Goal: Information Seeking & Learning: Check status

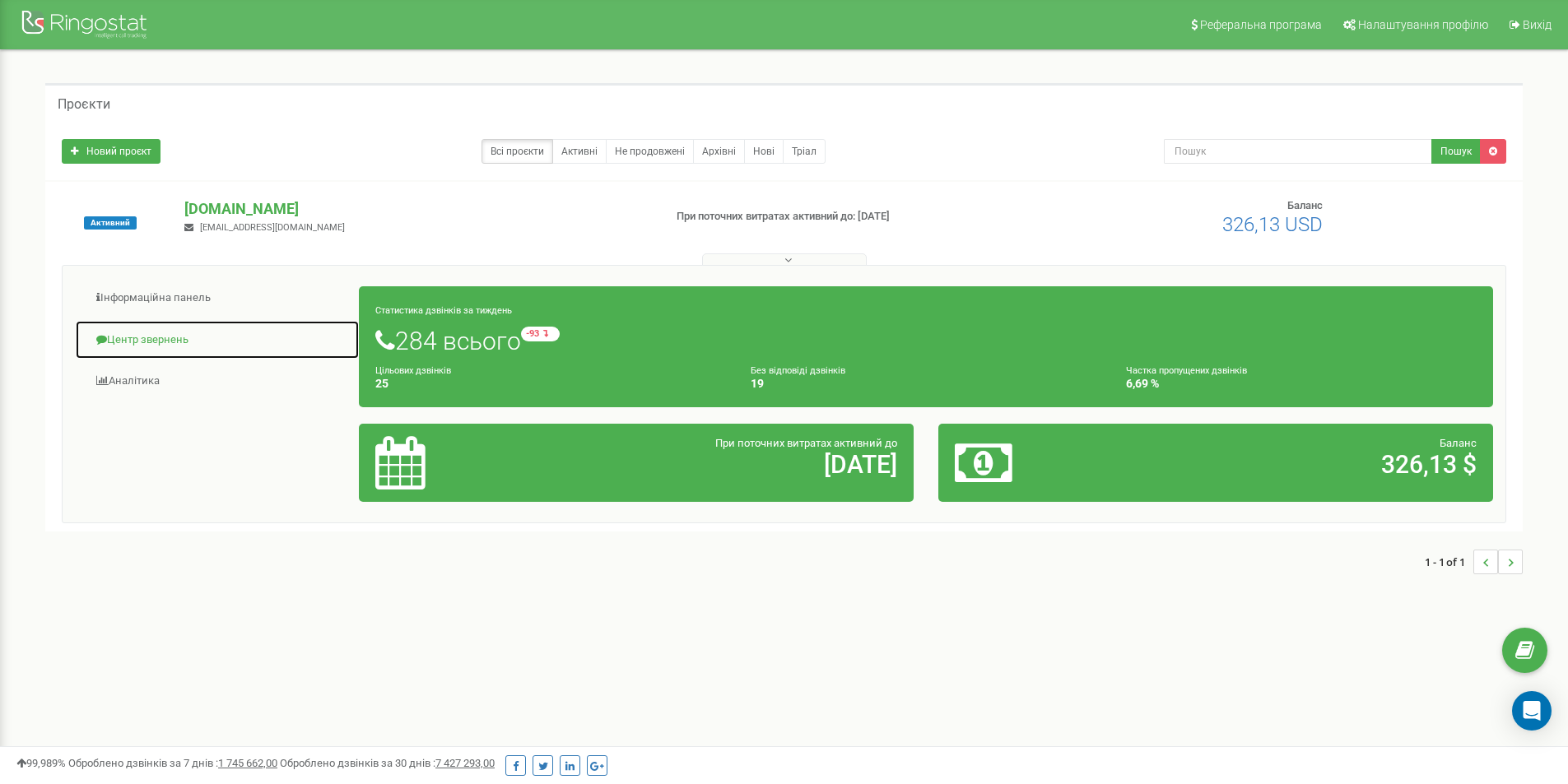
click at [163, 340] on link "Центр звернень" at bounding box center [217, 340] width 285 height 40
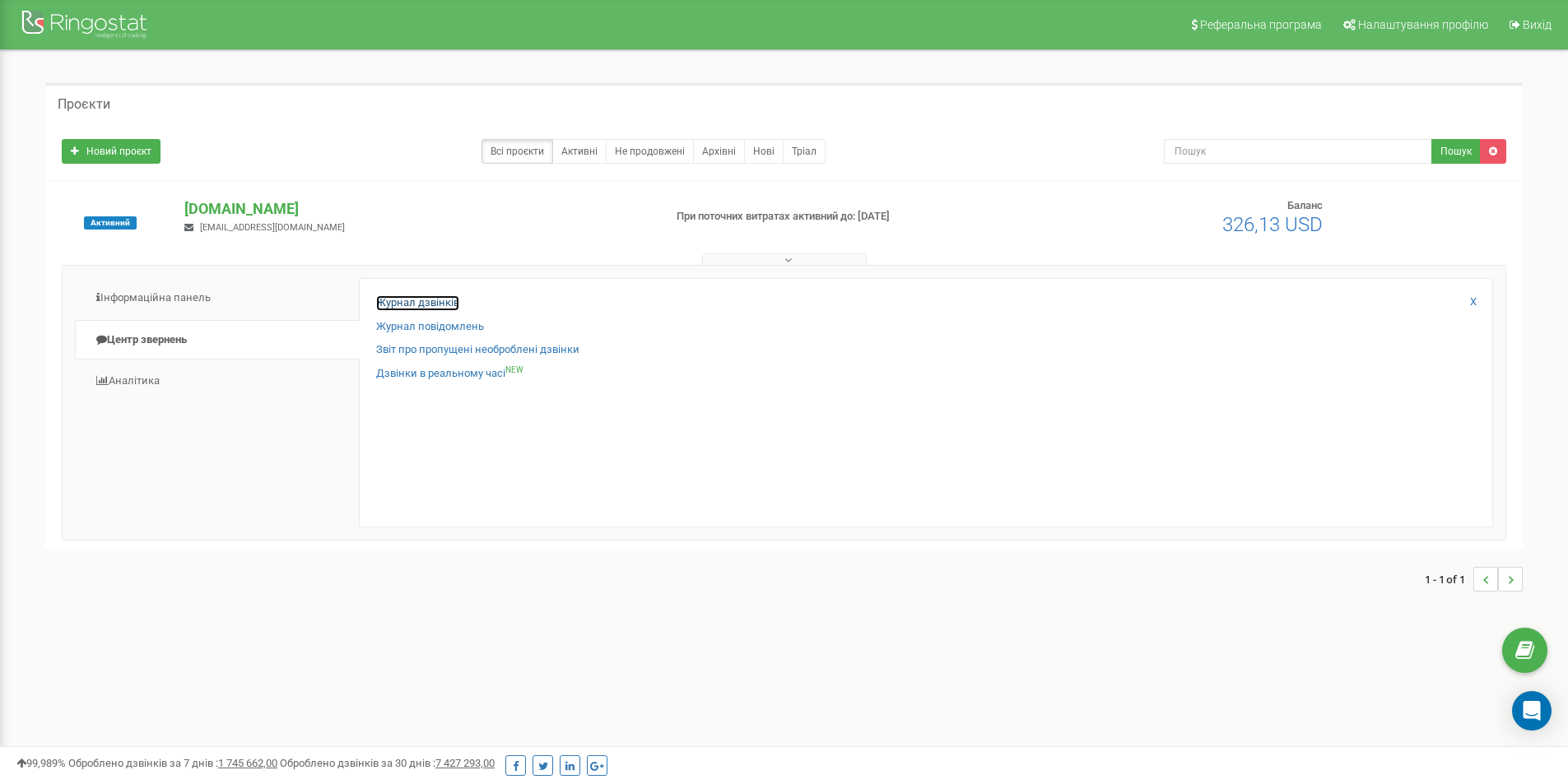
click at [407, 299] on link "Журнал дзвінків" at bounding box center [417, 303] width 83 height 15
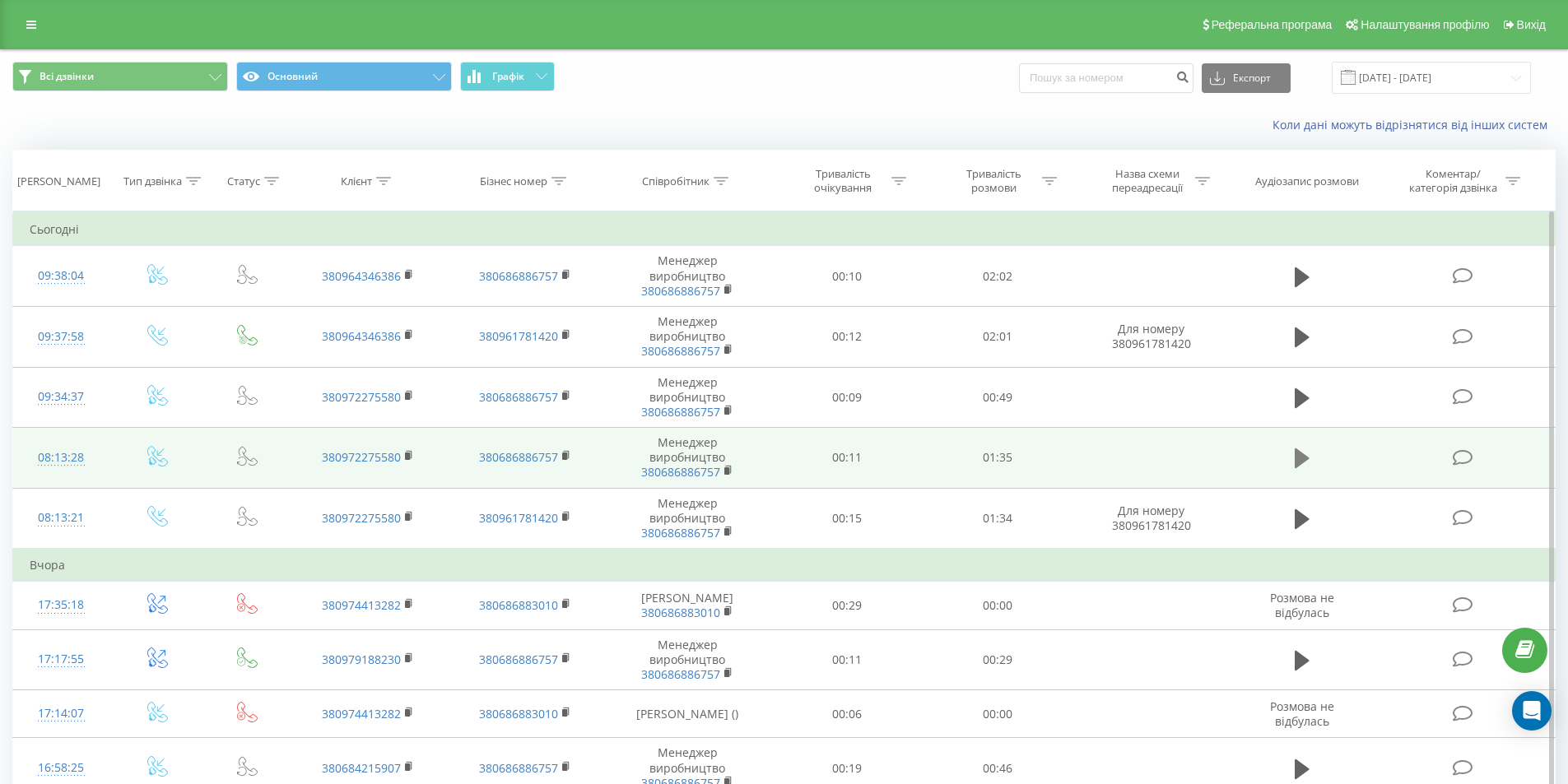
click at [1296, 460] on icon at bounding box center [1302, 459] width 15 height 20
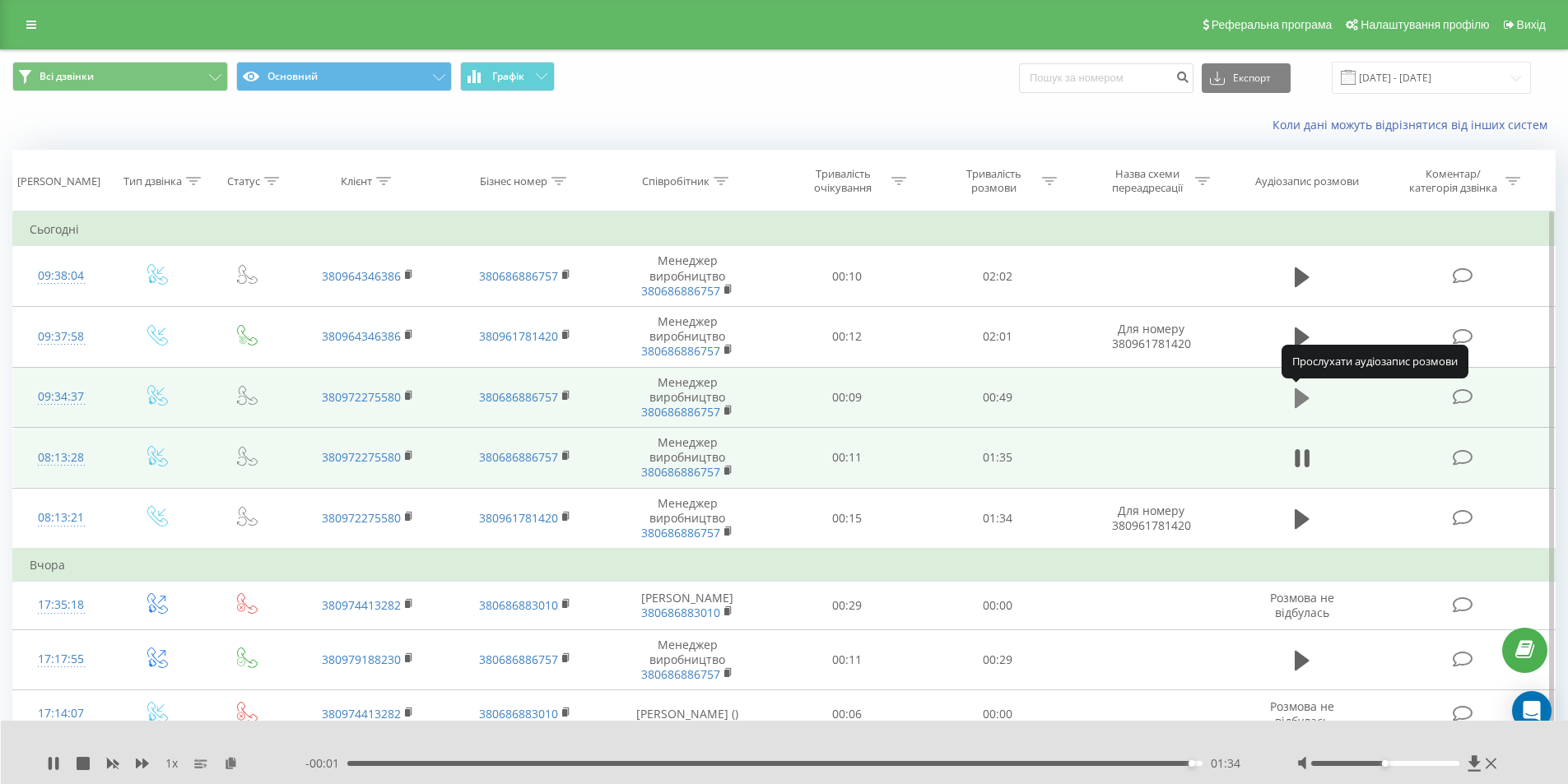
click at [1303, 400] on icon at bounding box center [1302, 399] width 15 height 20
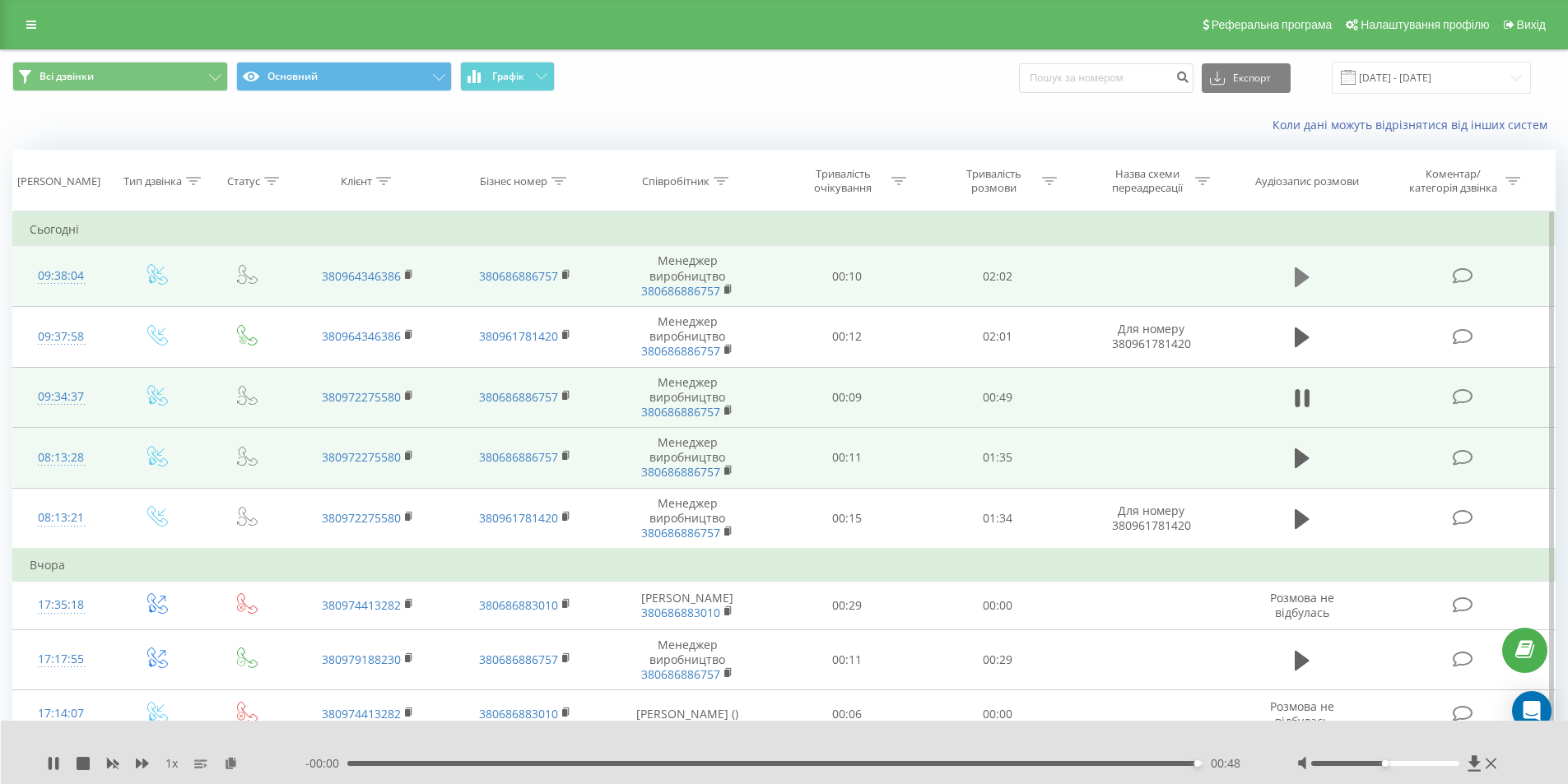
click at [1295, 281] on icon at bounding box center [1302, 276] width 15 height 20
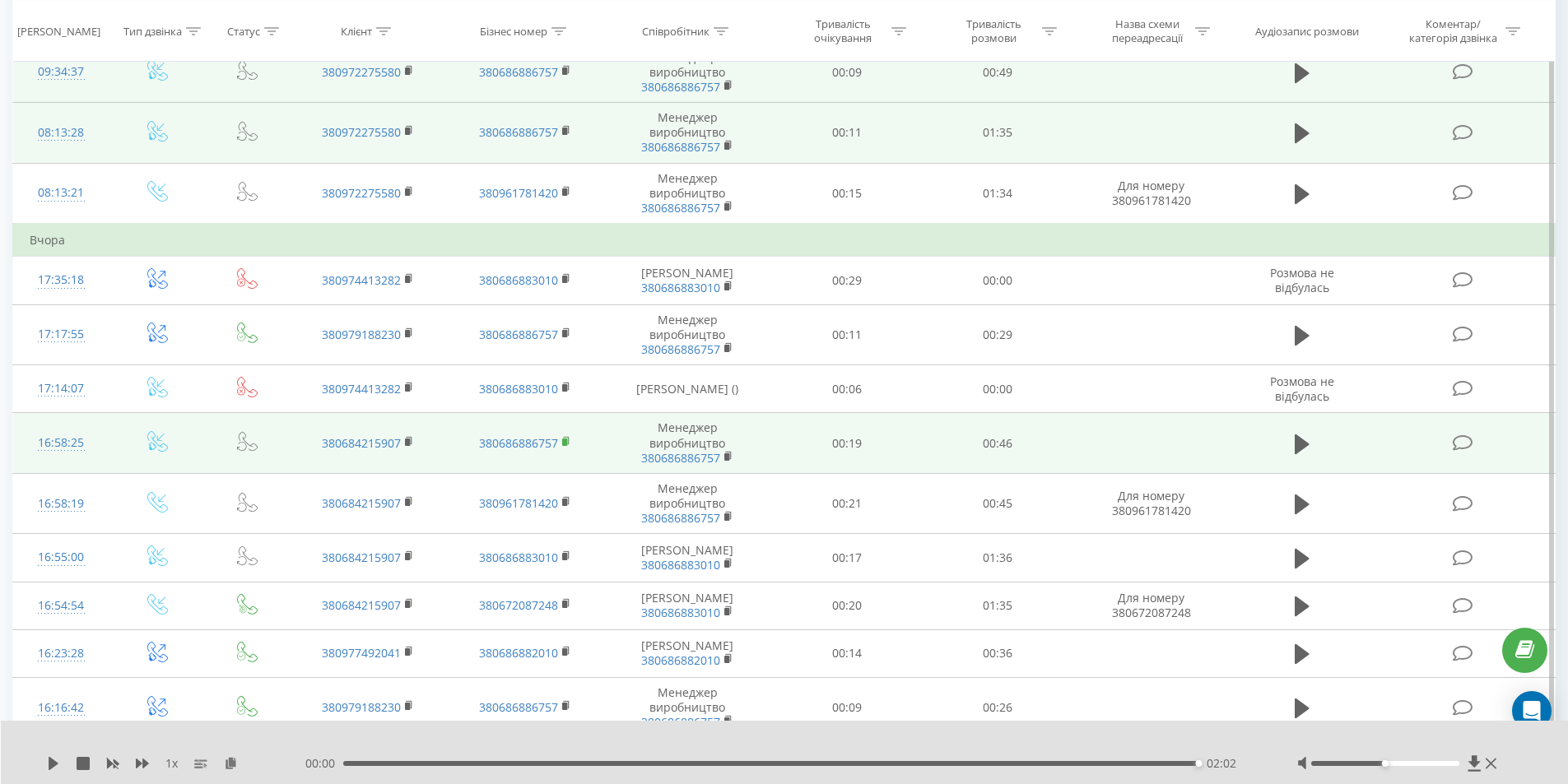
scroll to position [329, 0]
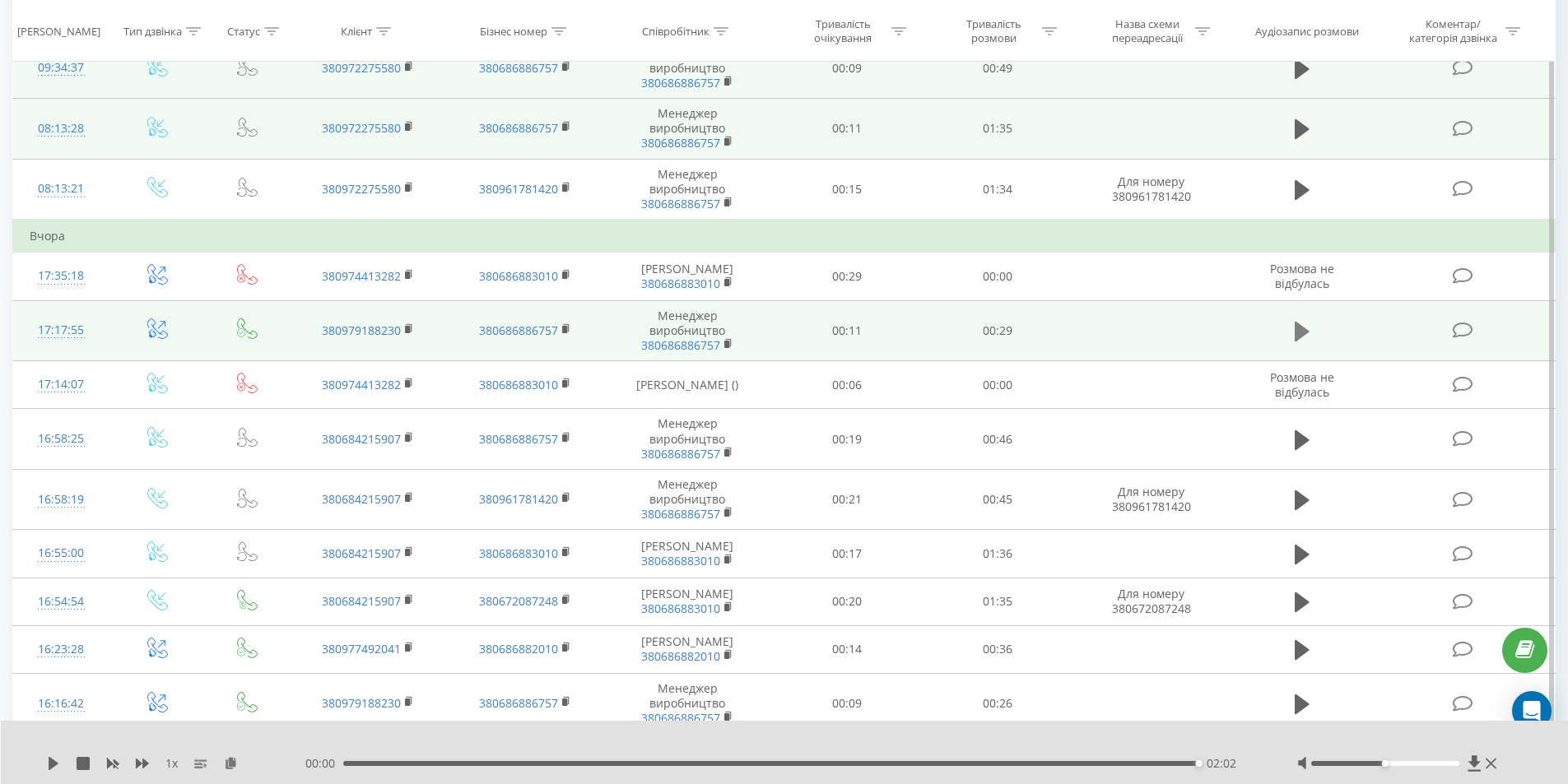
click at [1297, 333] on icon at bounding box center [1302, 332] width 15 height 20
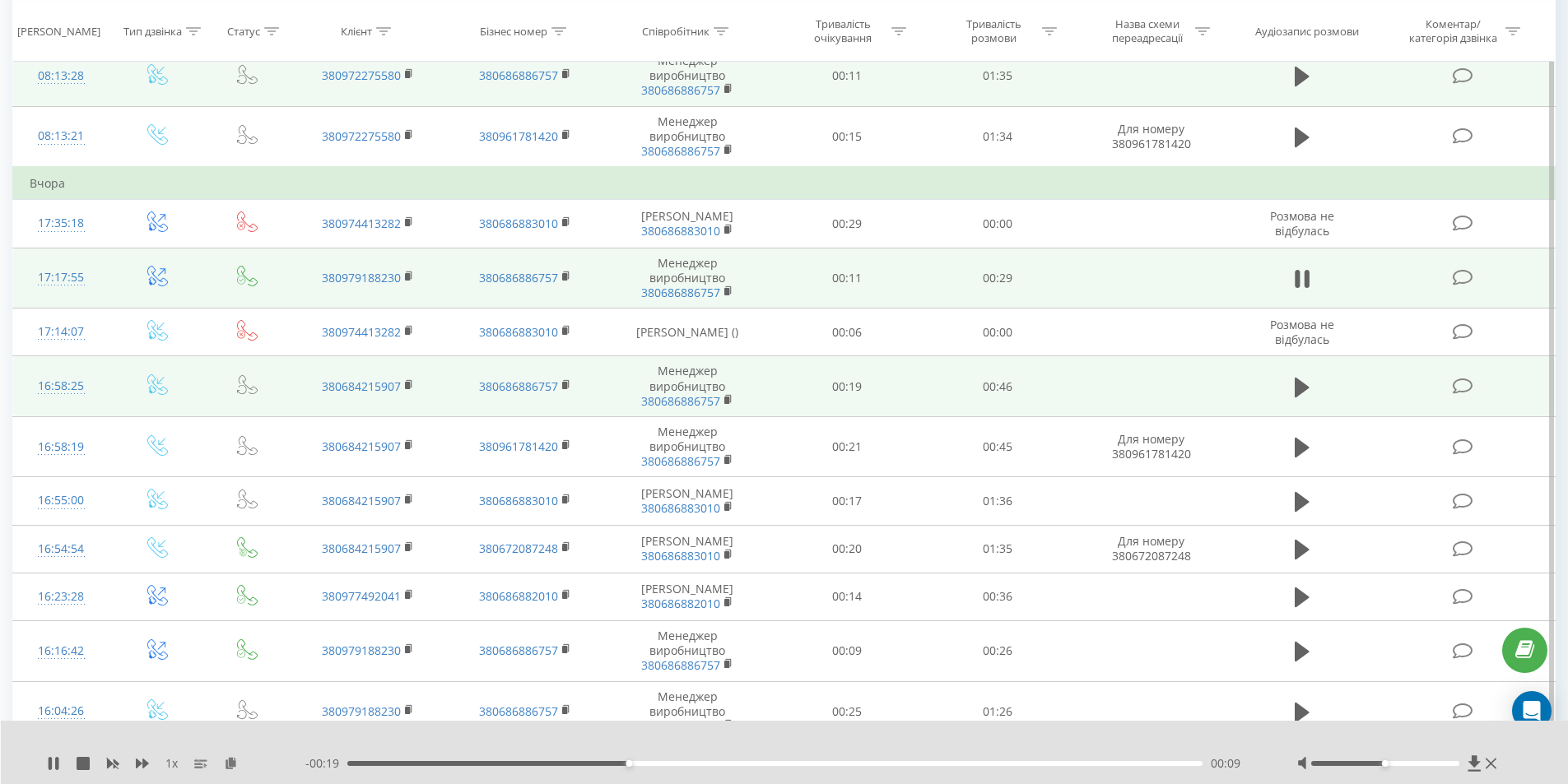
scroll to position [411, 0]
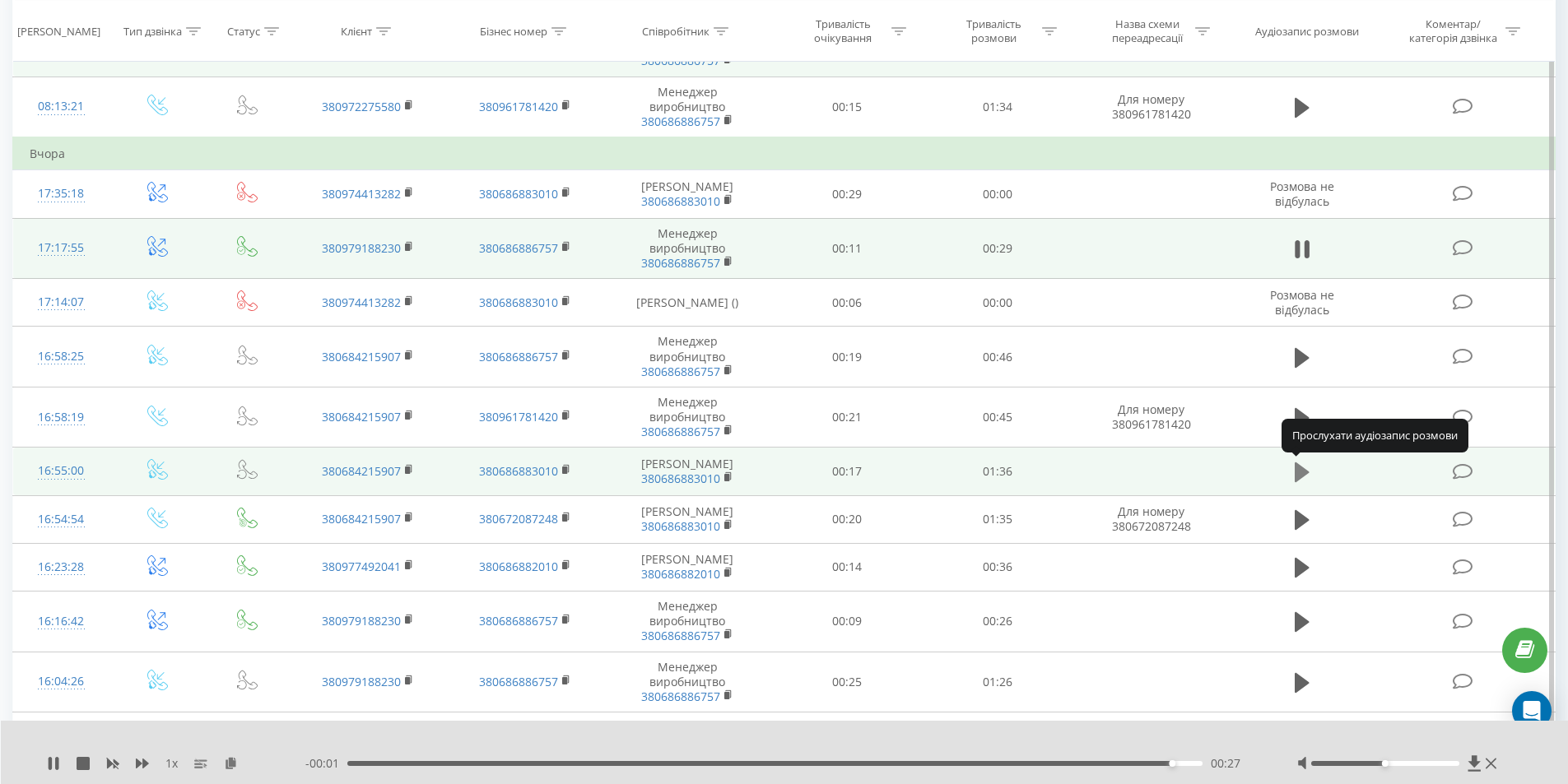
click at [1303, 474] on icon at bounding box center [1302, 472] width 15 height 20
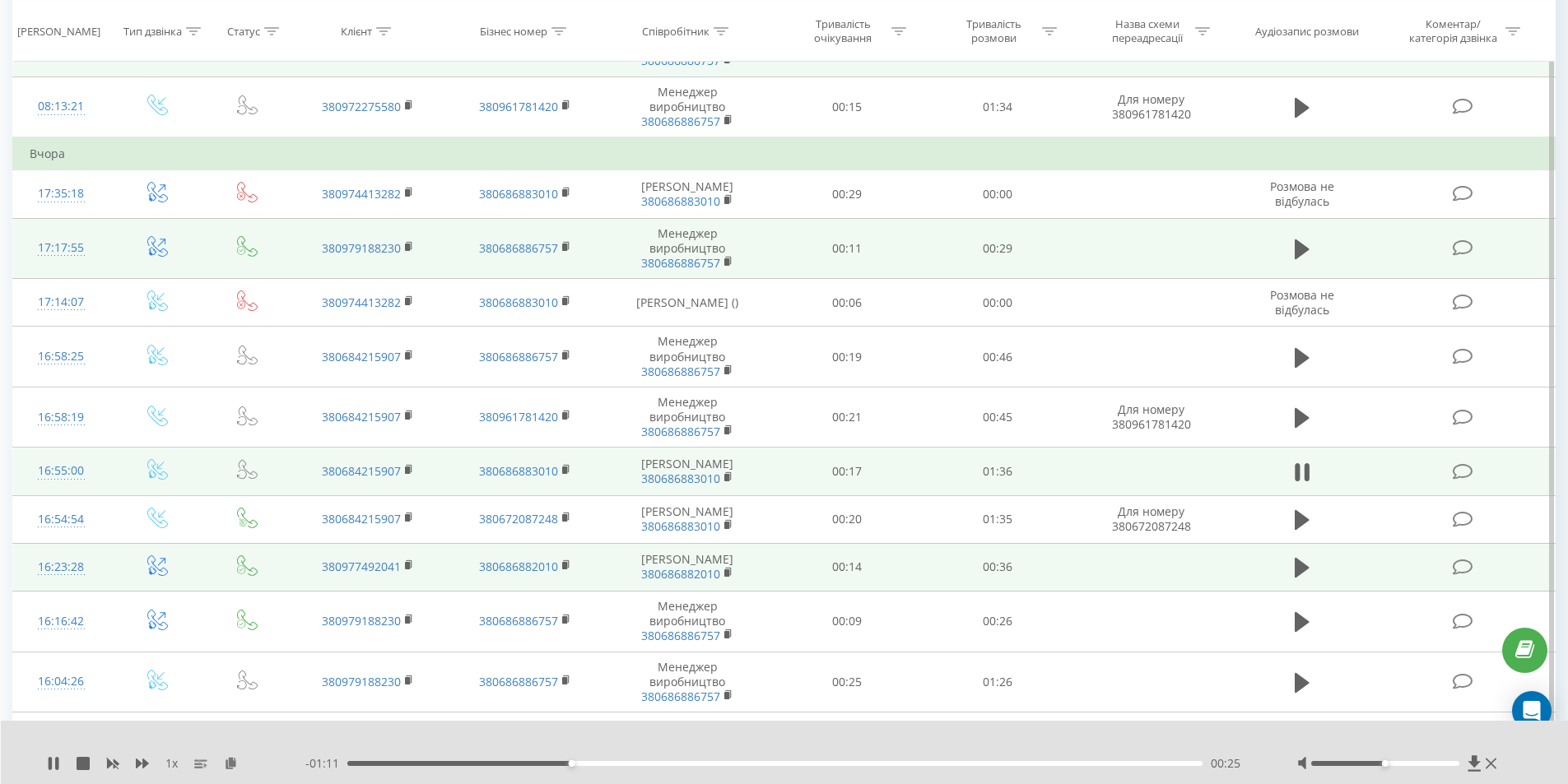
click at [711, 571] on td "Шнайдер Владислав Сергійович 380686882010" at bounding box center [687, 567] width 169 height 47
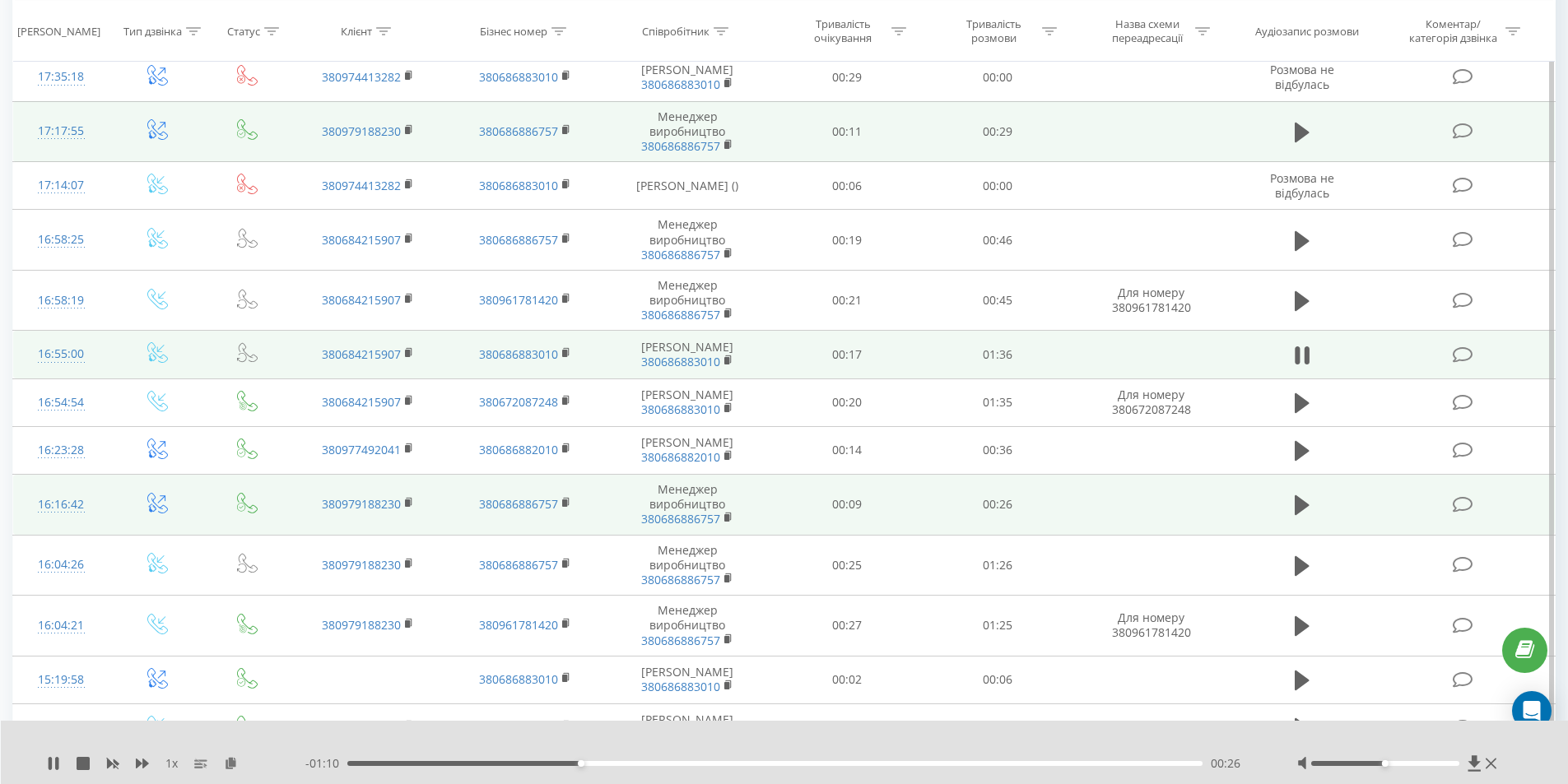
scroll to position [577, 0]
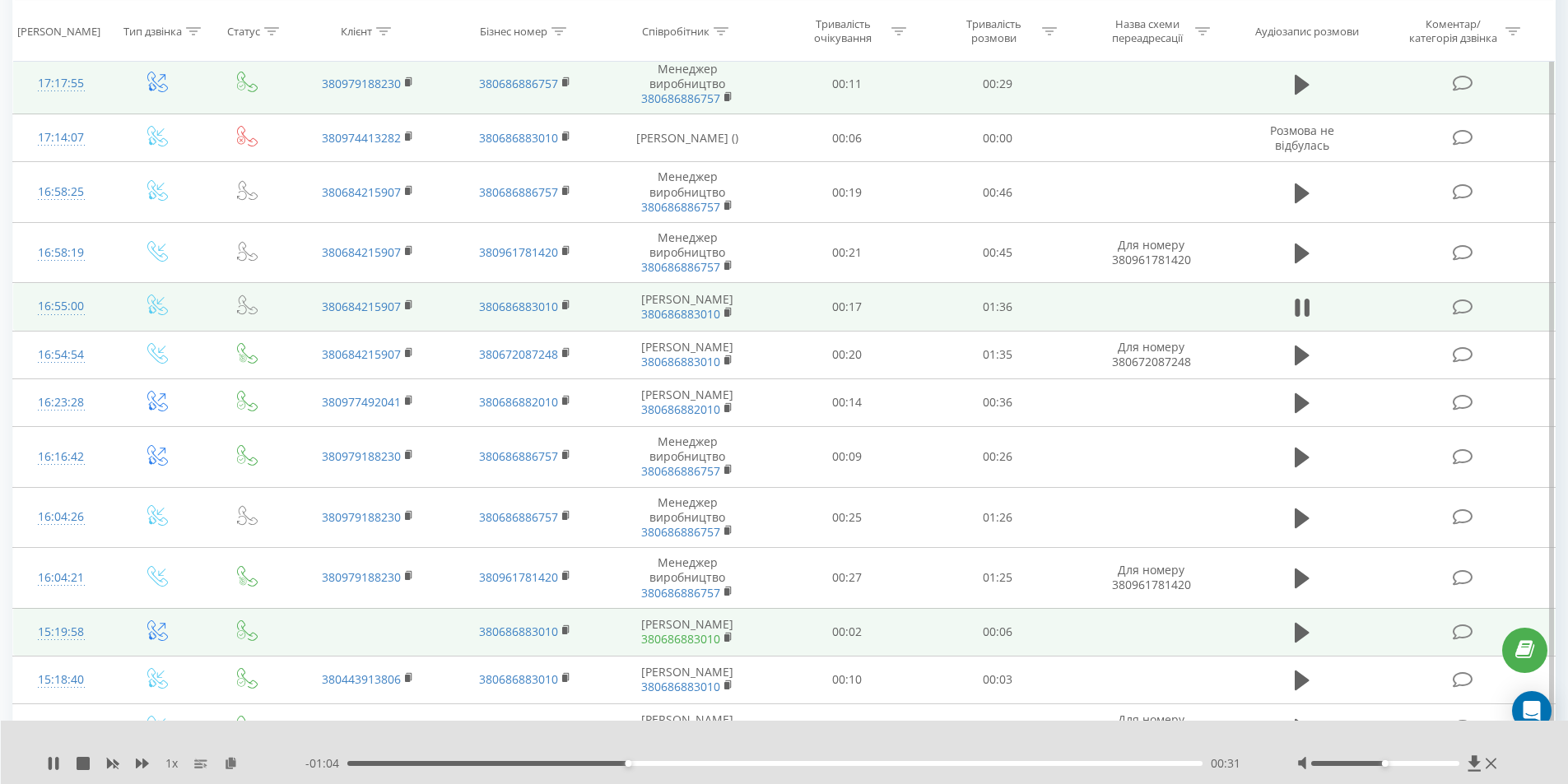
click at [684, 647] on link "380686883010" at bounding box center [680, 638] width 79 height 15
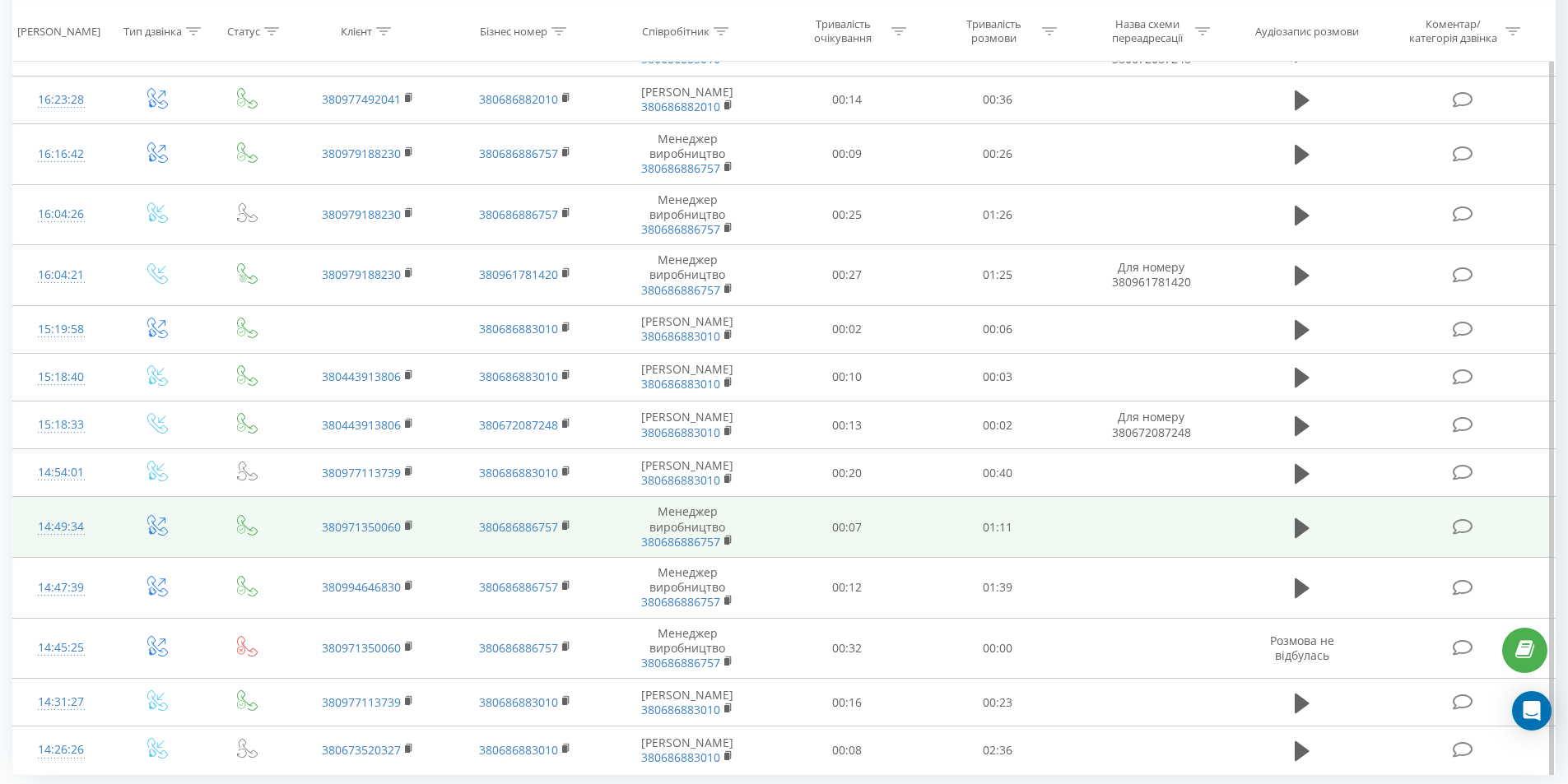
scroll to position [906, 0]
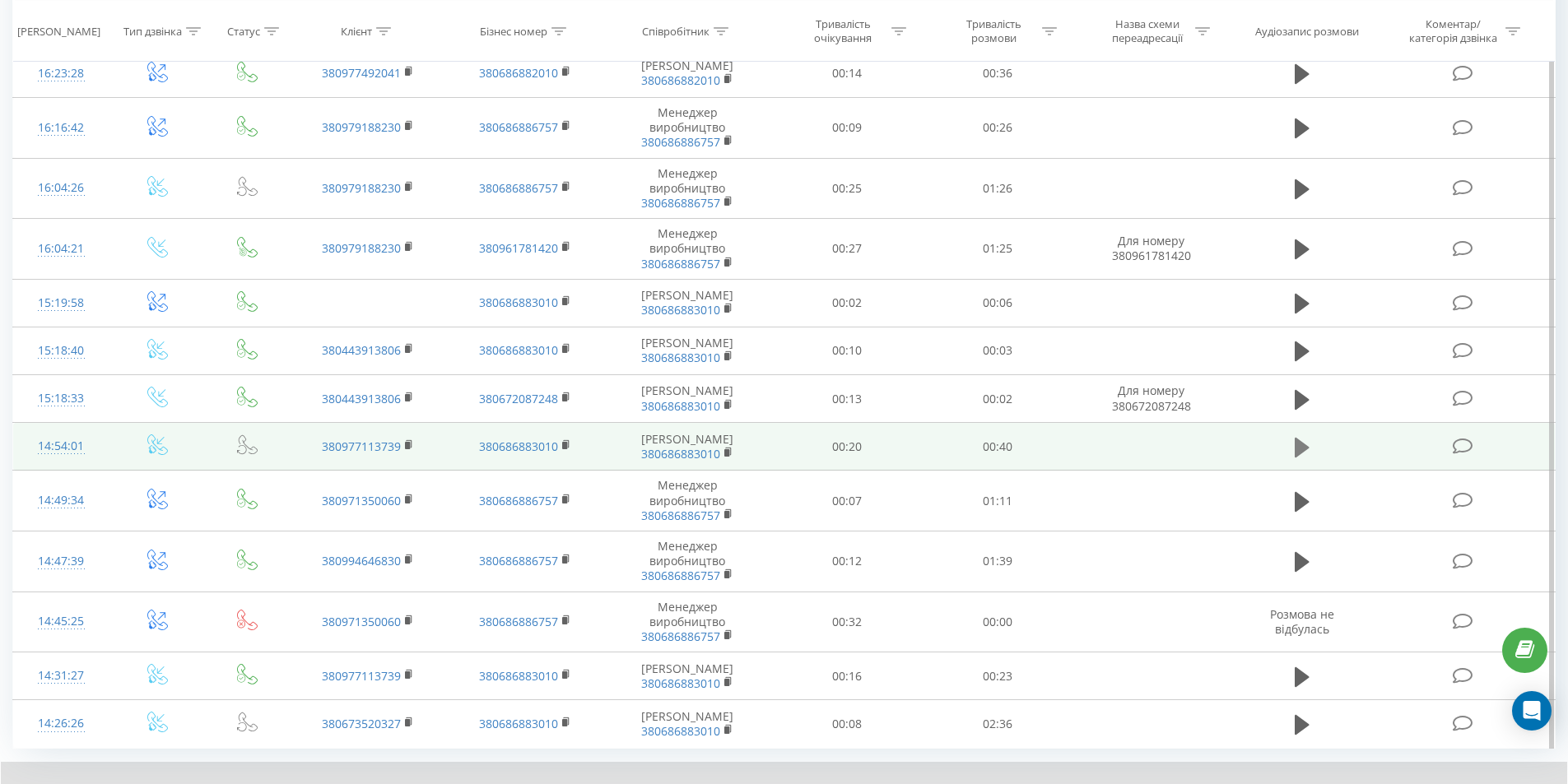
click at [1309, 459] on icon at bounding box center [1302, 448] width 15 height 23
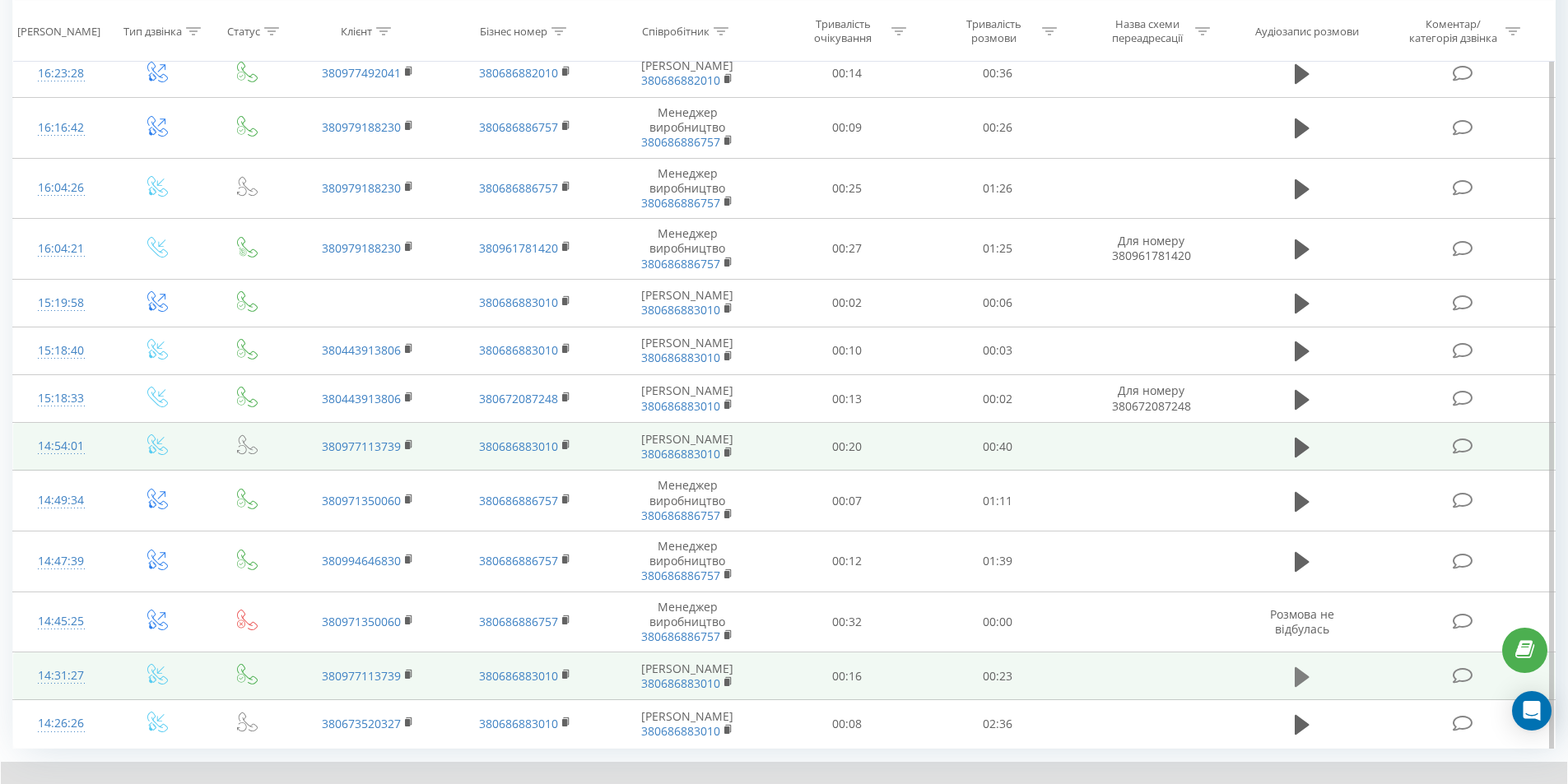
click at [1305, 689] on icon at bounding box center [1302, 678] width 15 height 23
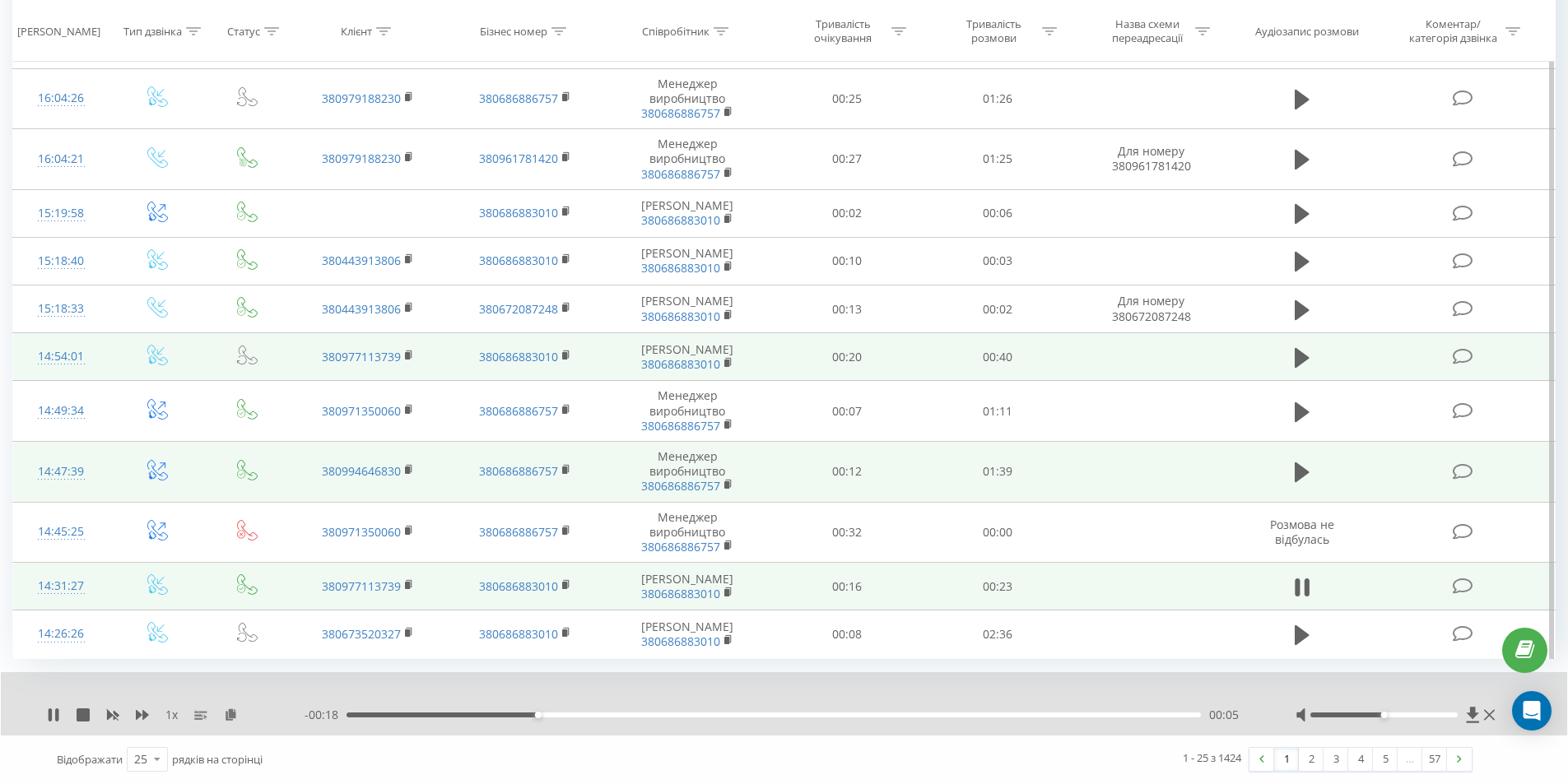
scroll to position [1007, 0]
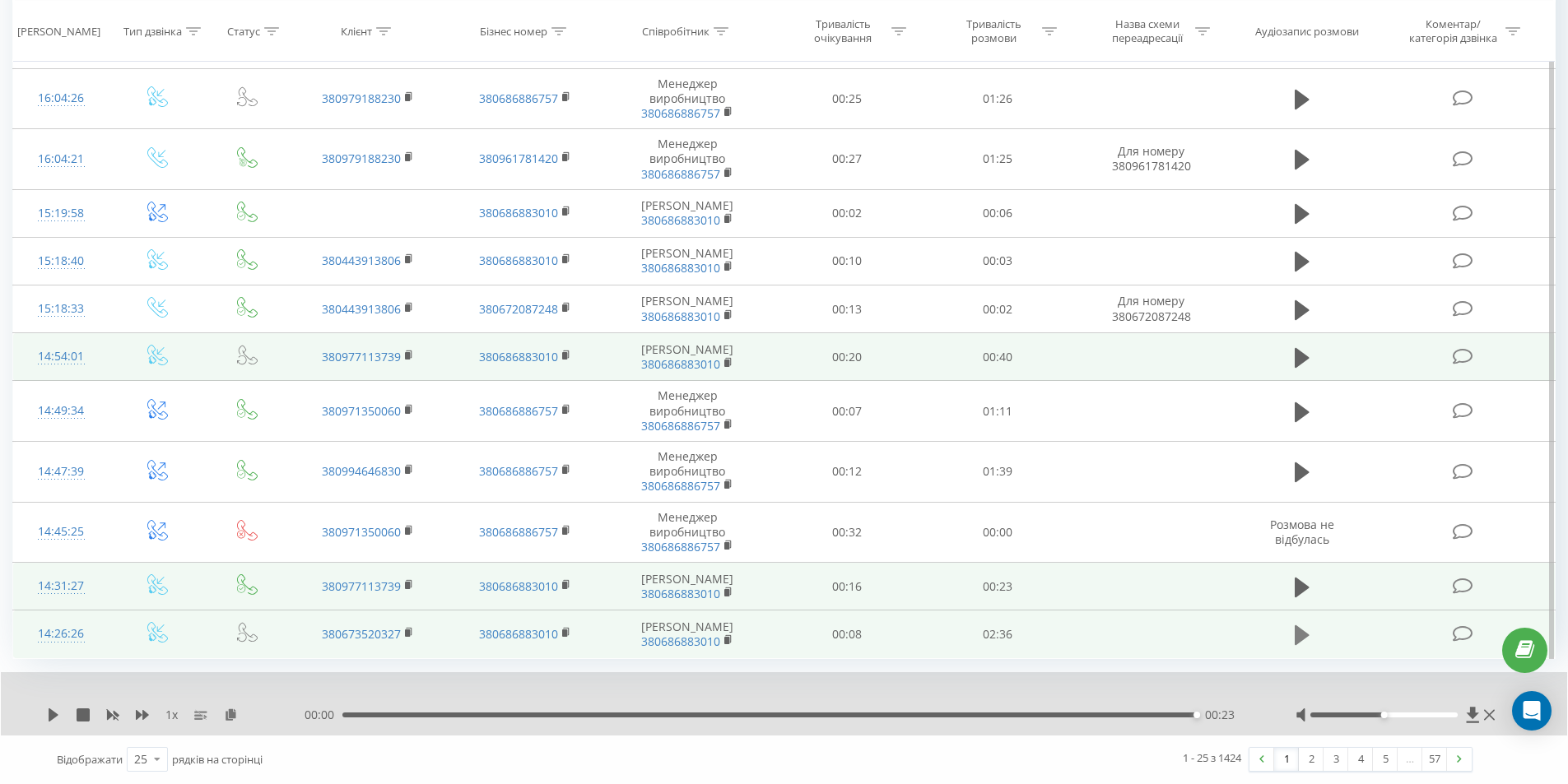
click at [1294, 635] on icon at bounding box center [1302, 636] width 15 height 23
click at [1308, 763] on link "2" at bounding box center [1311, 760] width 25 height 23
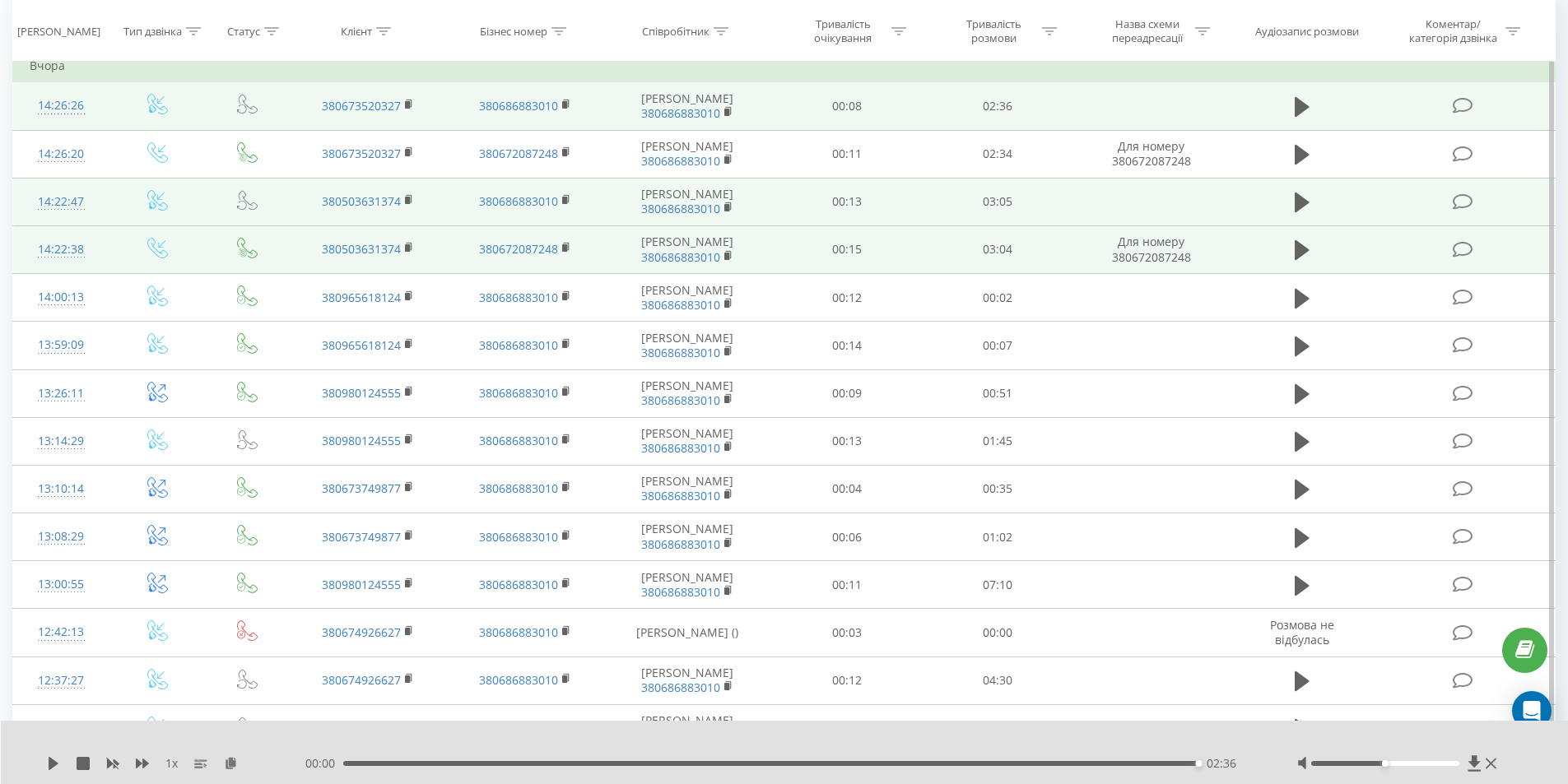
scroll to position [109, 0]
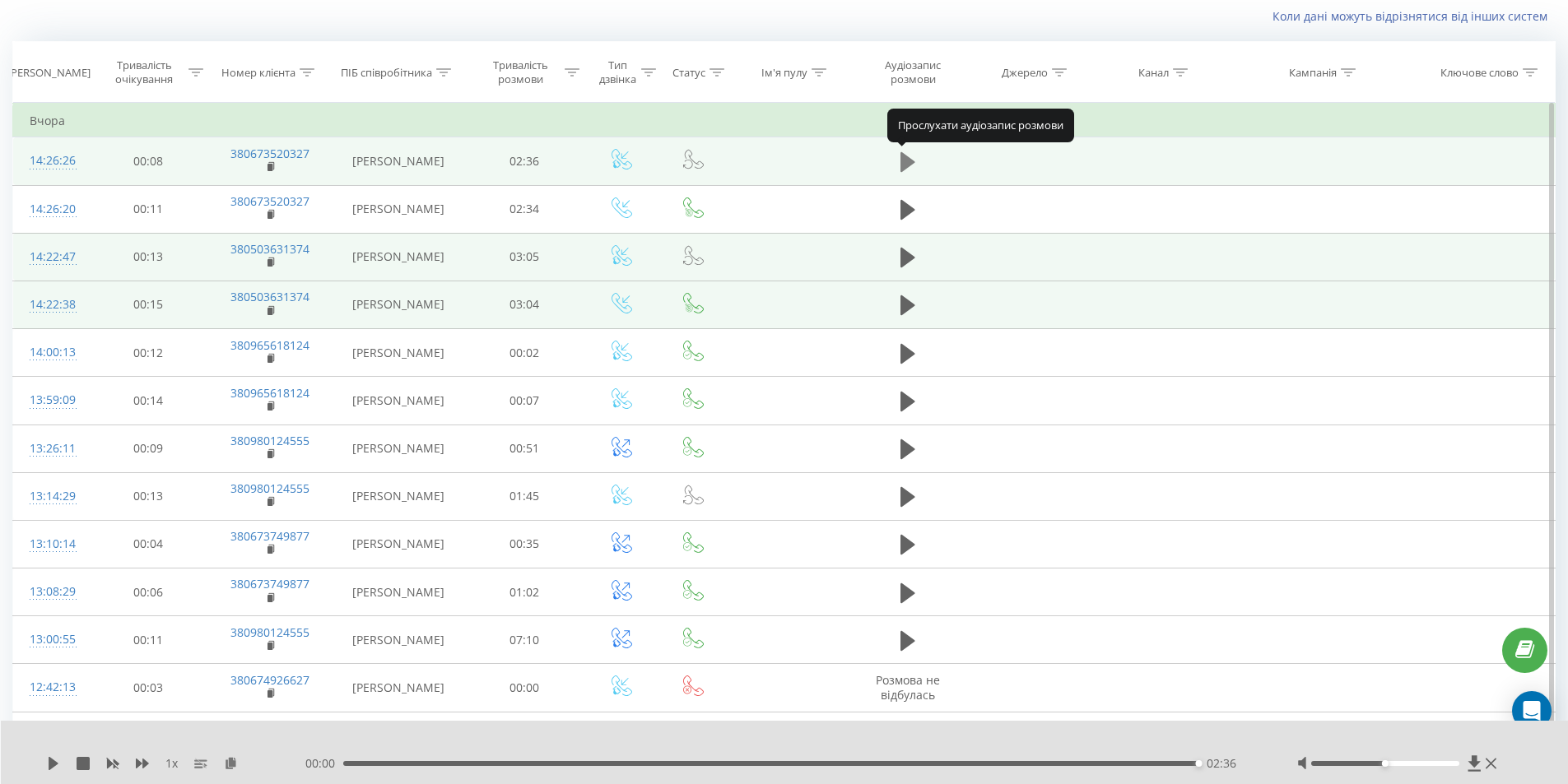
click at [912, 160] on icon at bounding box center [907, 163] width 15 height 23
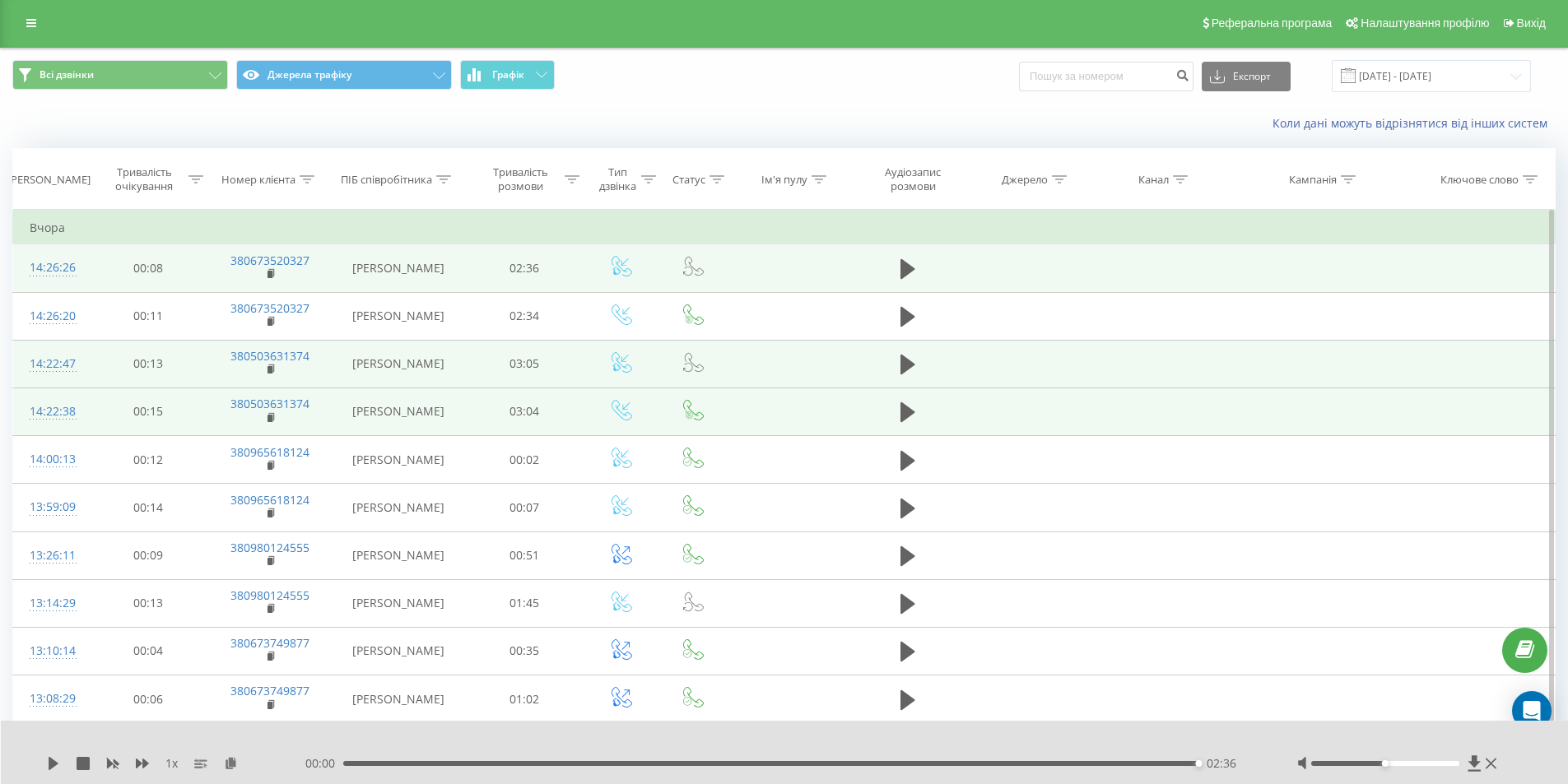
scroll to position [0, 0]
click at [911, 273] on icon at bounding box center [907, 271] width 15 height 20
click at [905, 275] on icon at bounding box center [907, 271] width 15 height 20
click at [900, 274] on icon at bounding box center [907, 271] width 15 height 23
click at [900, 274] on icon at bounding box center [907, 271] width 15 height 23
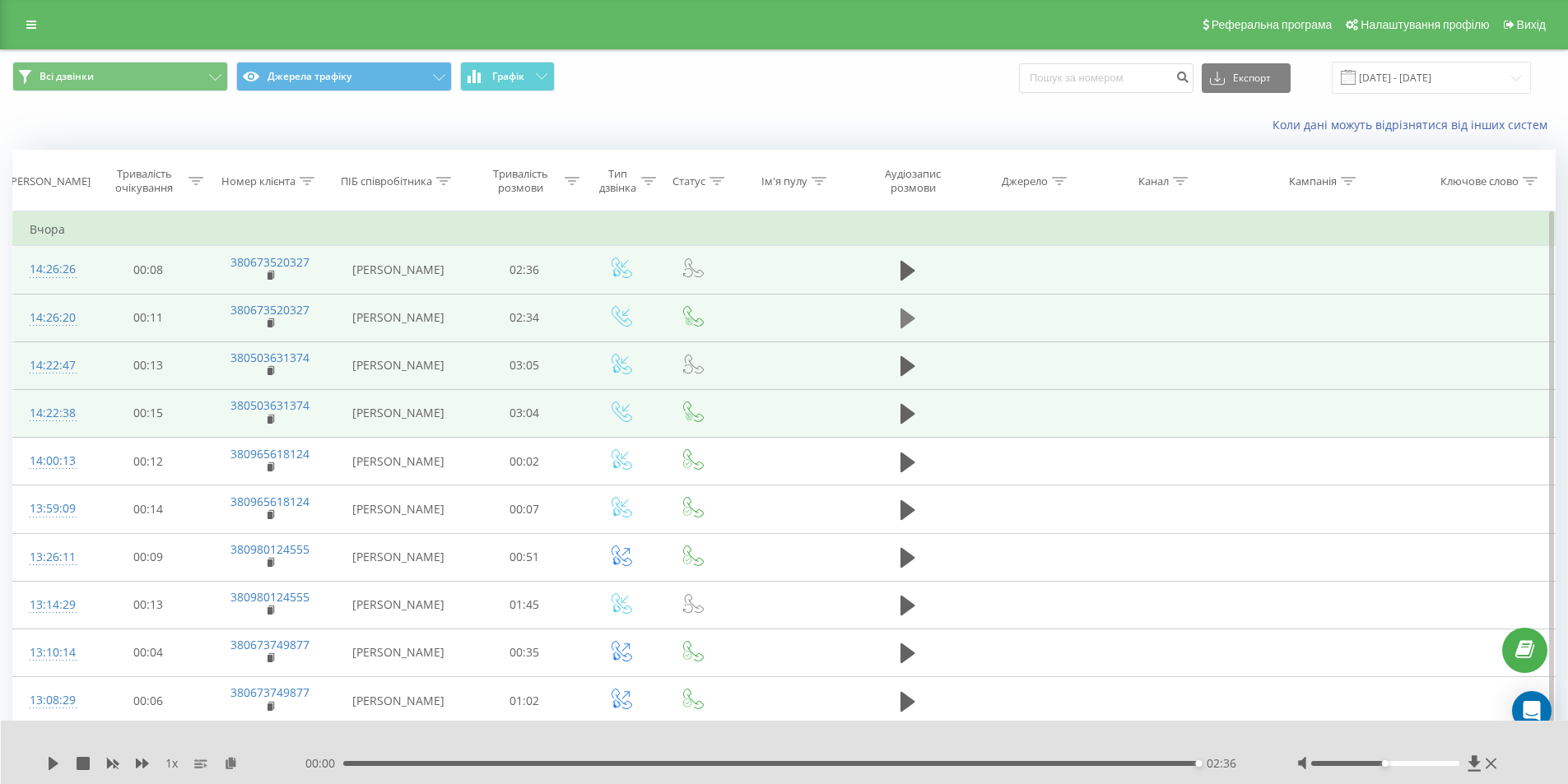
click at [905, 325] on icon at bounding box center [907, 318] width 15 height 20
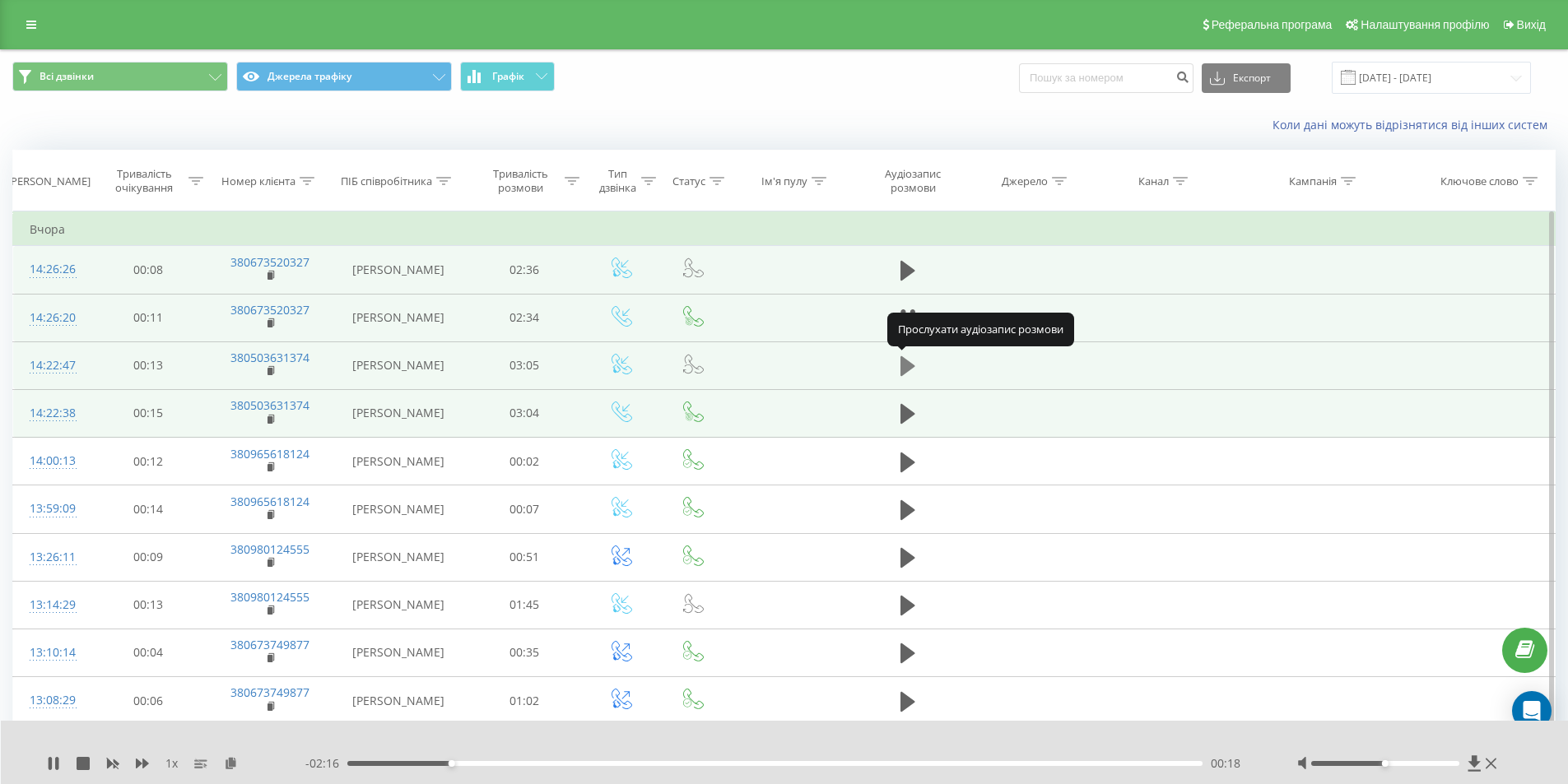
click at [910, 369] on icon at bounding box center [907, 367] width 15 height 20
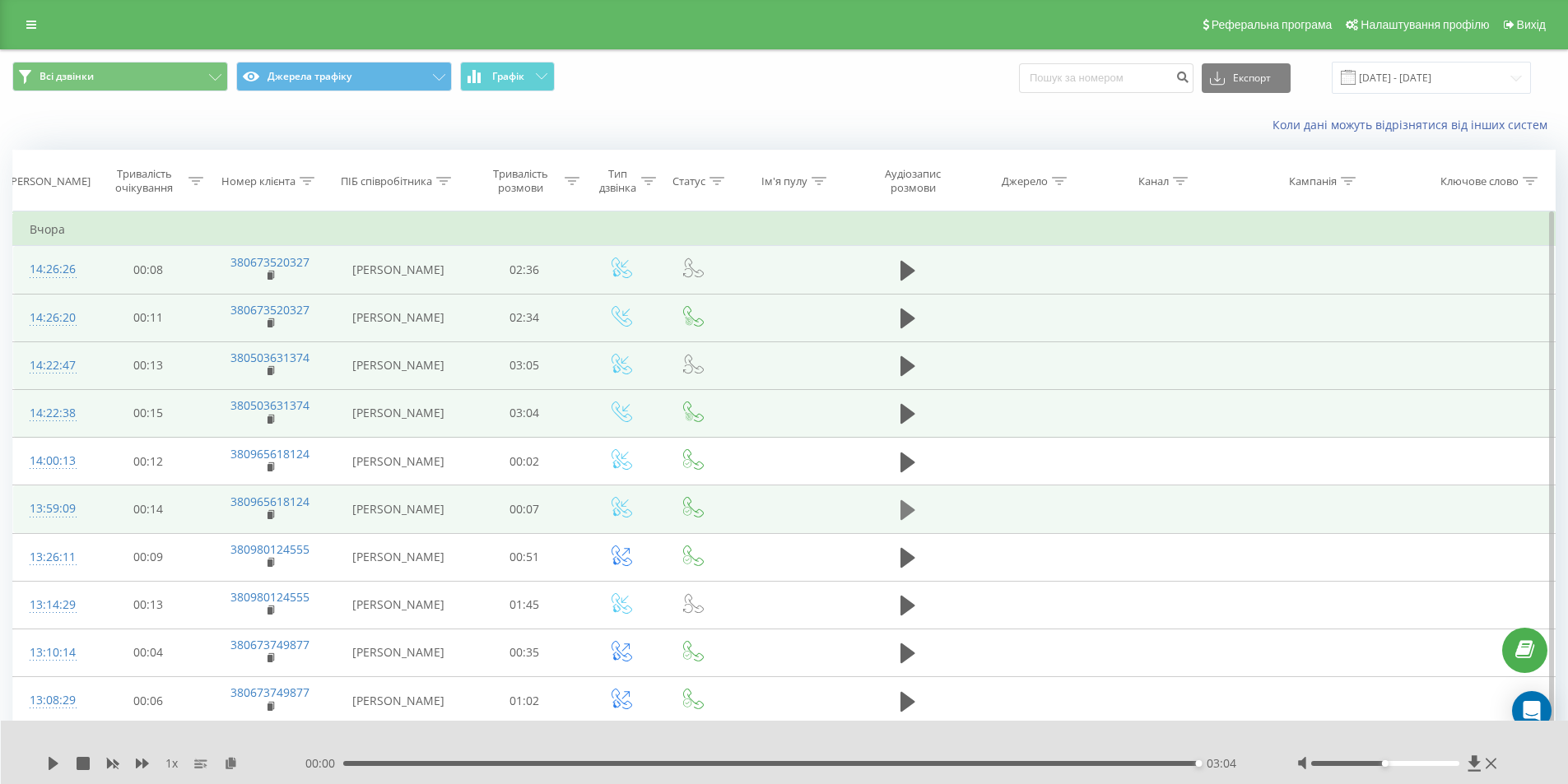
click at [915, 513] on button at bounding box center [908, 510] width 25 height 25
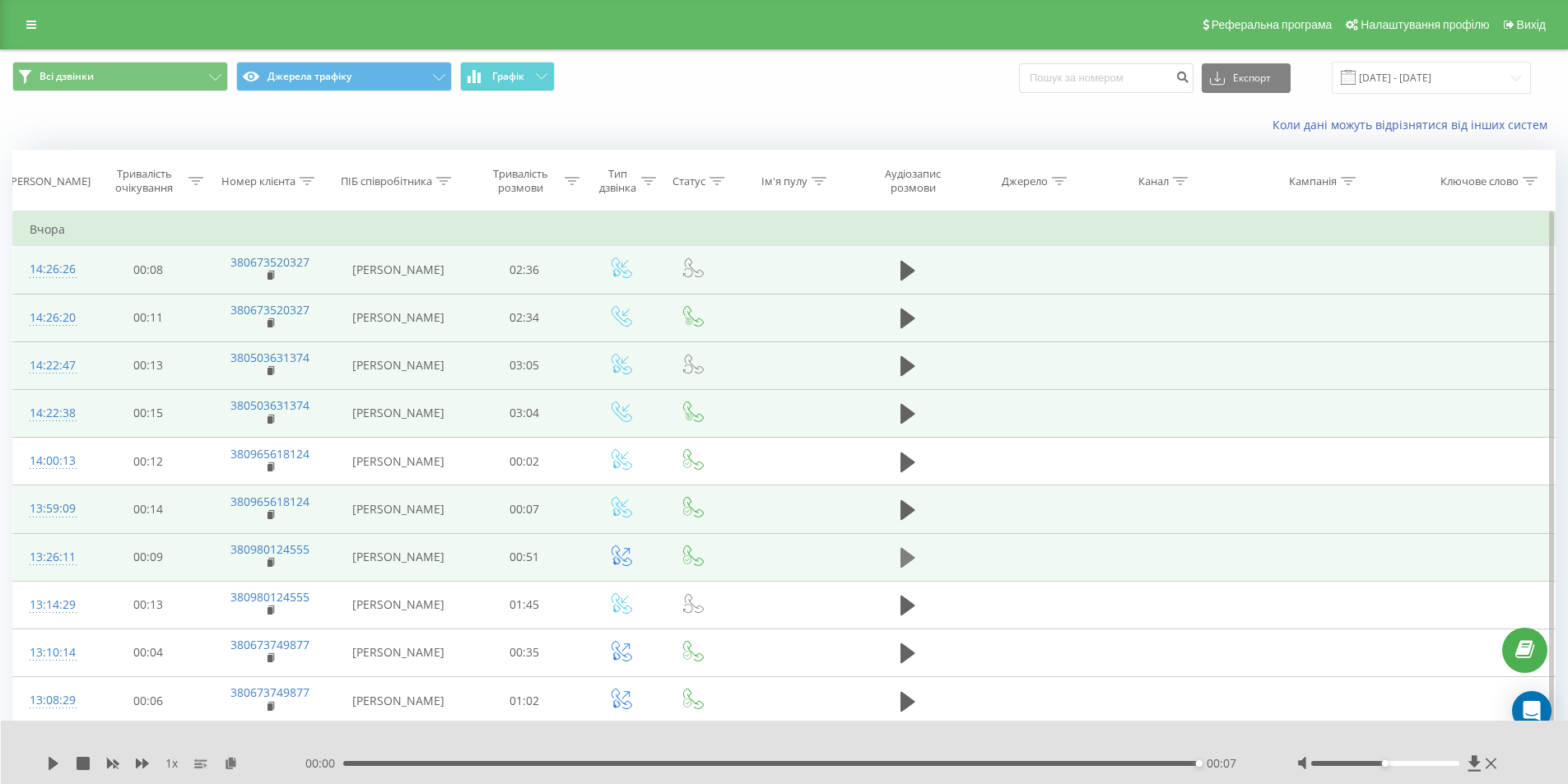
click at [906, 561] on icon at bounding box center [907, 558] width 15 height 20
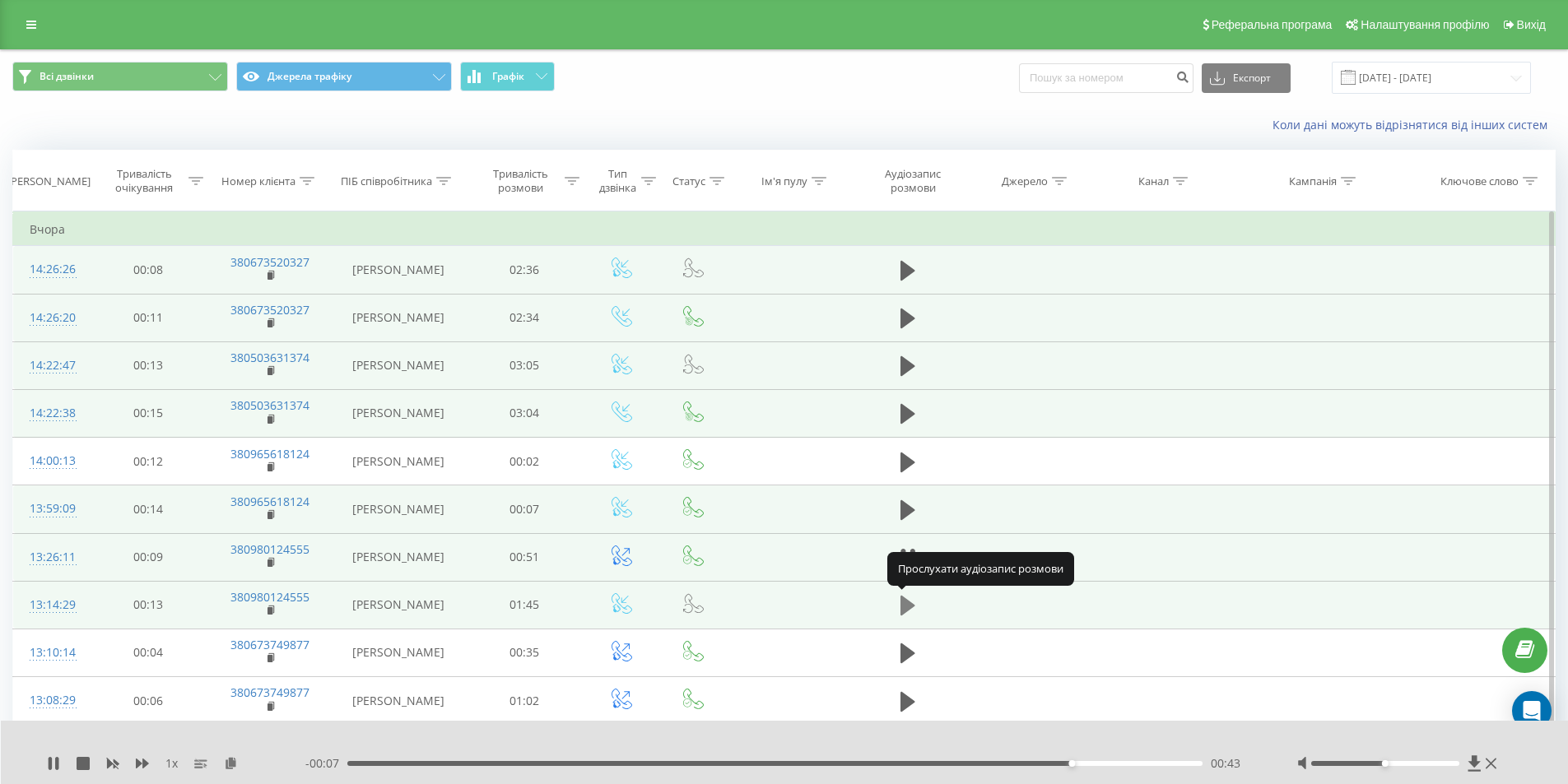
click at [906, 607] on icon at bounding box center [907, 606] width 15 height 20
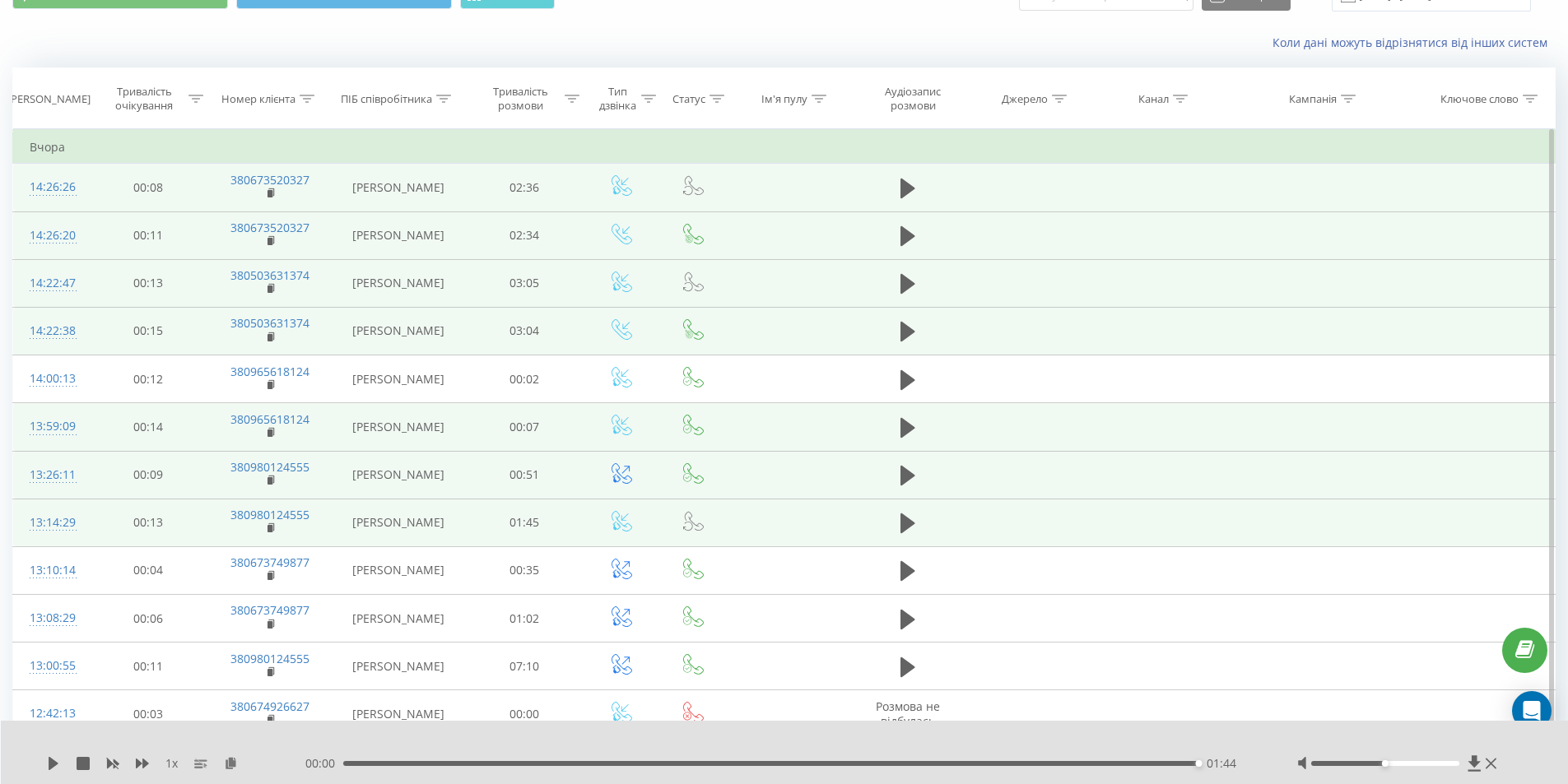
scroll to position [164, 0]
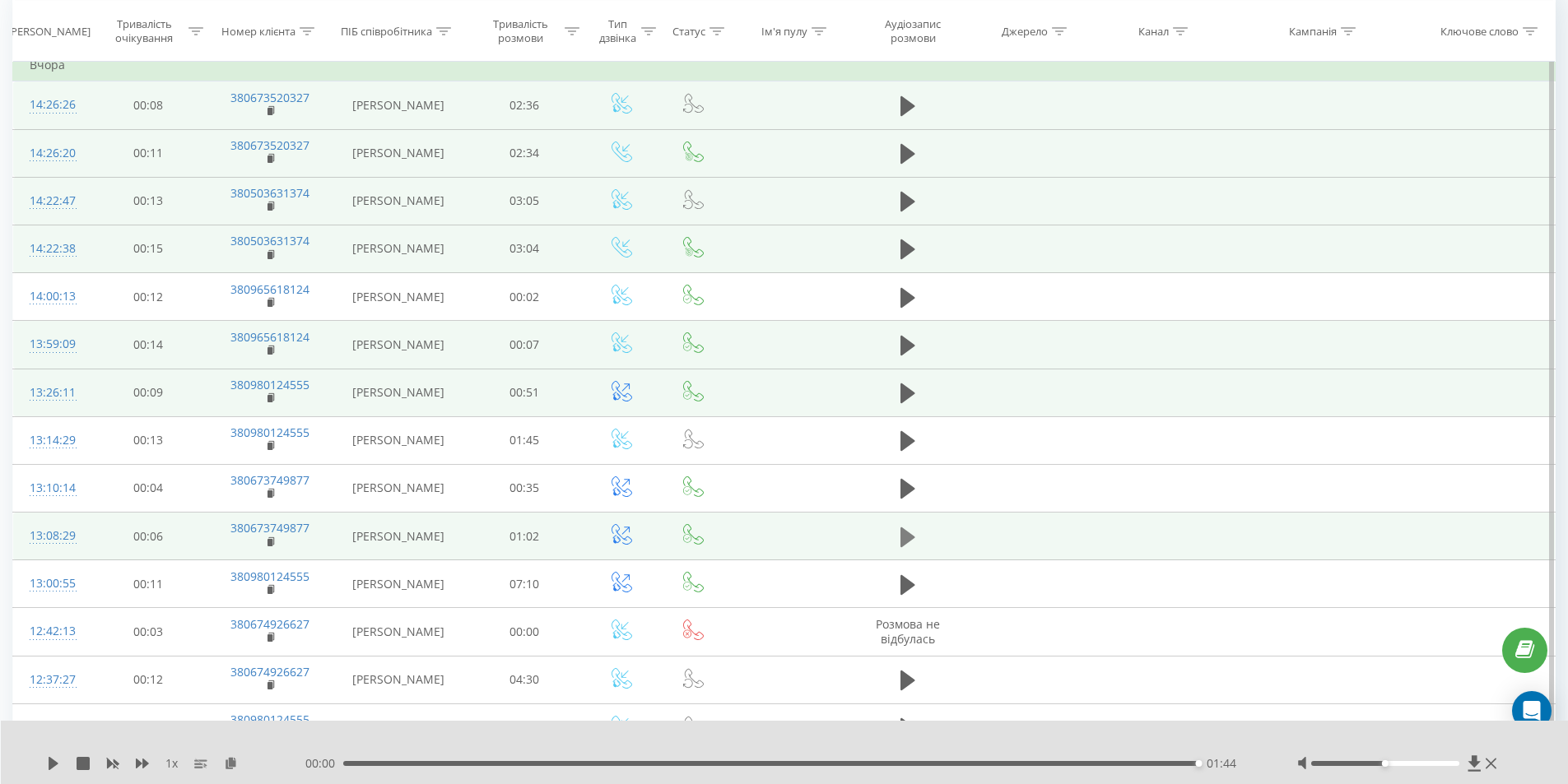
click at [915, 533] on icon at bounding box center [907, 537] width 15 height 23
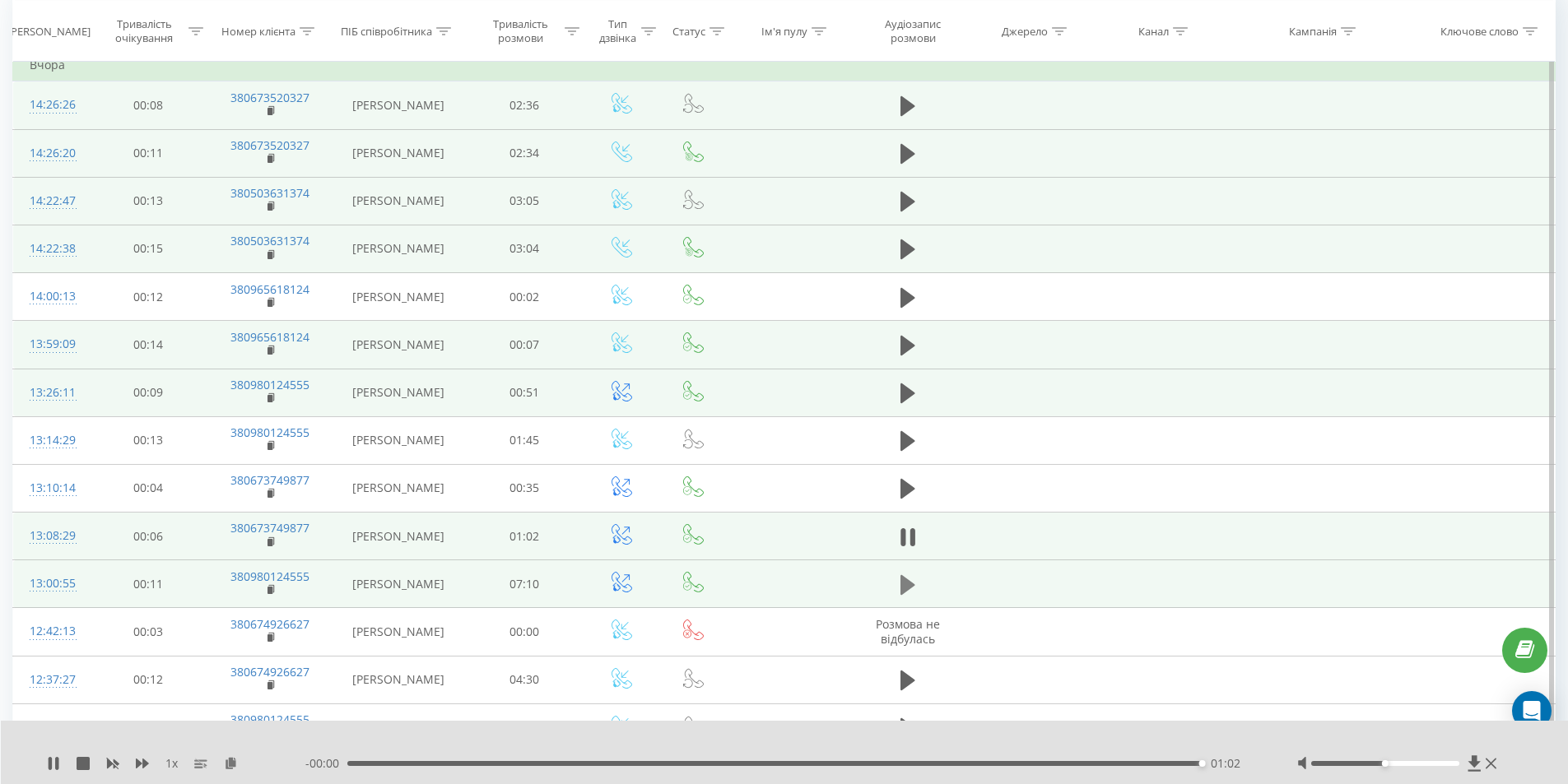
click at [905, 590] on icon at bounding box center [907, 586] width 15 height 20
click at [915, 585] on button at bounding box center [908, 586] width 25 height 25
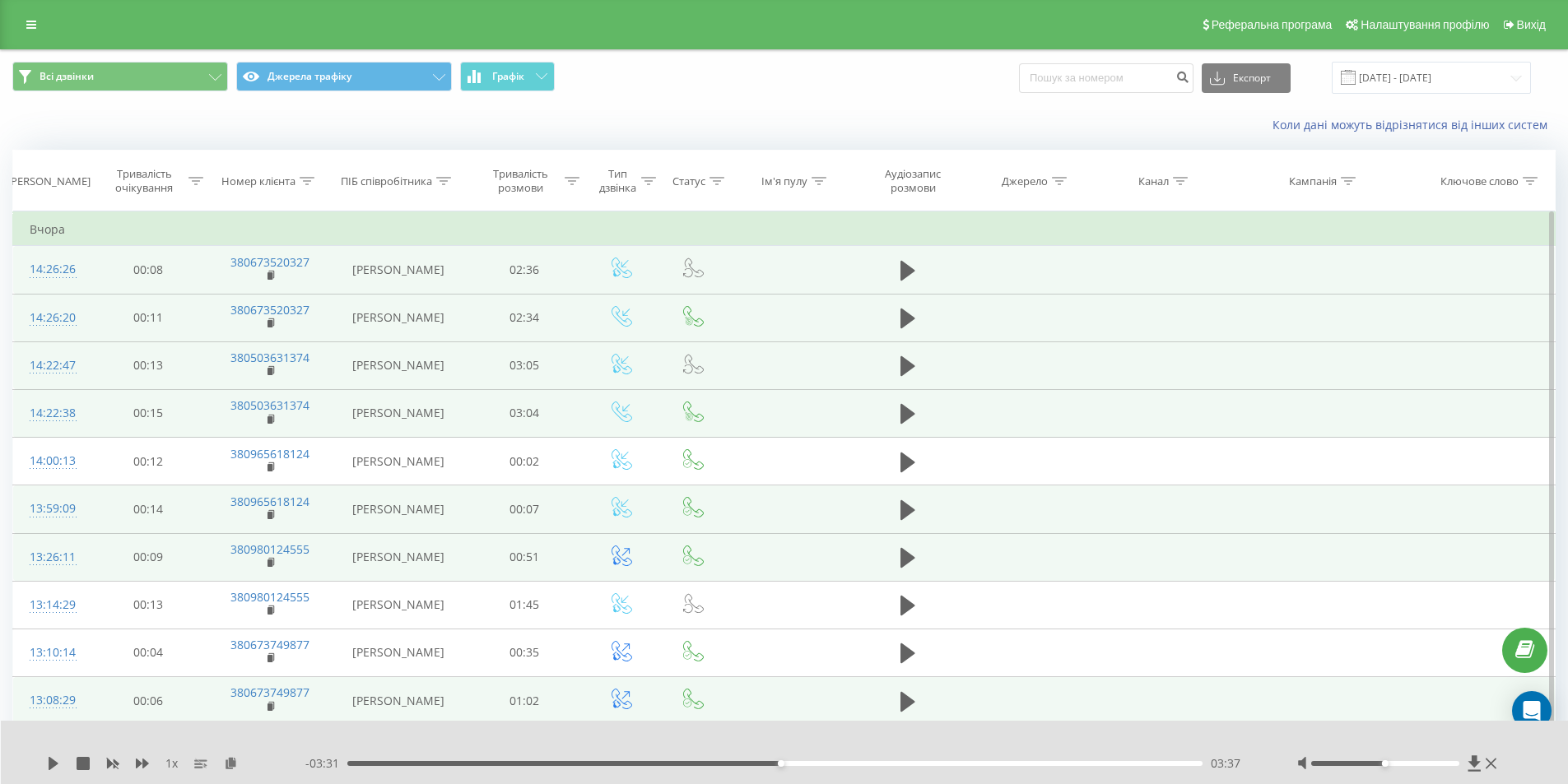
scroll to position [82, 0]
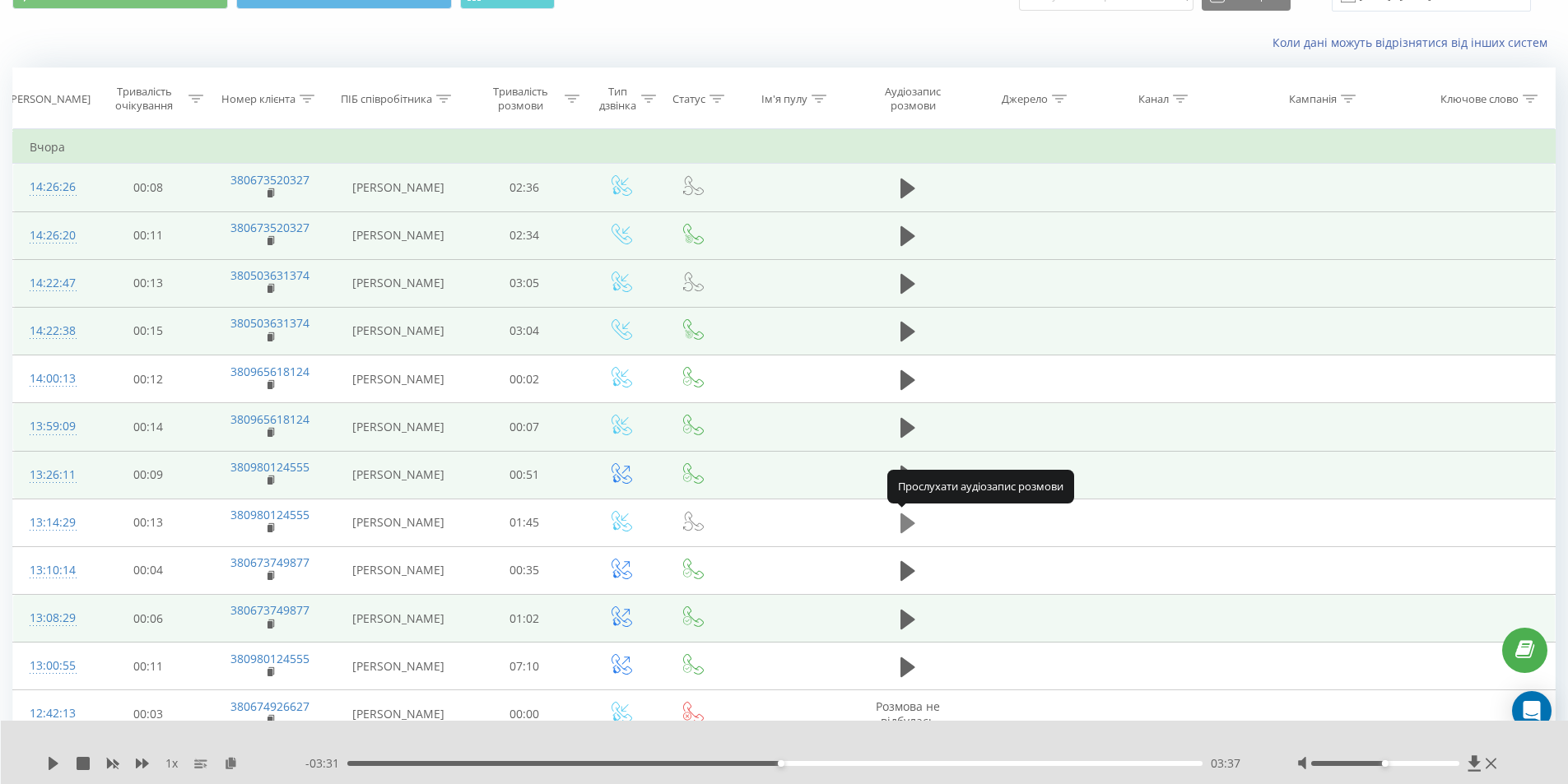
click at [902, 527] on icon at bounding box center [907, 524] width 15 height 20
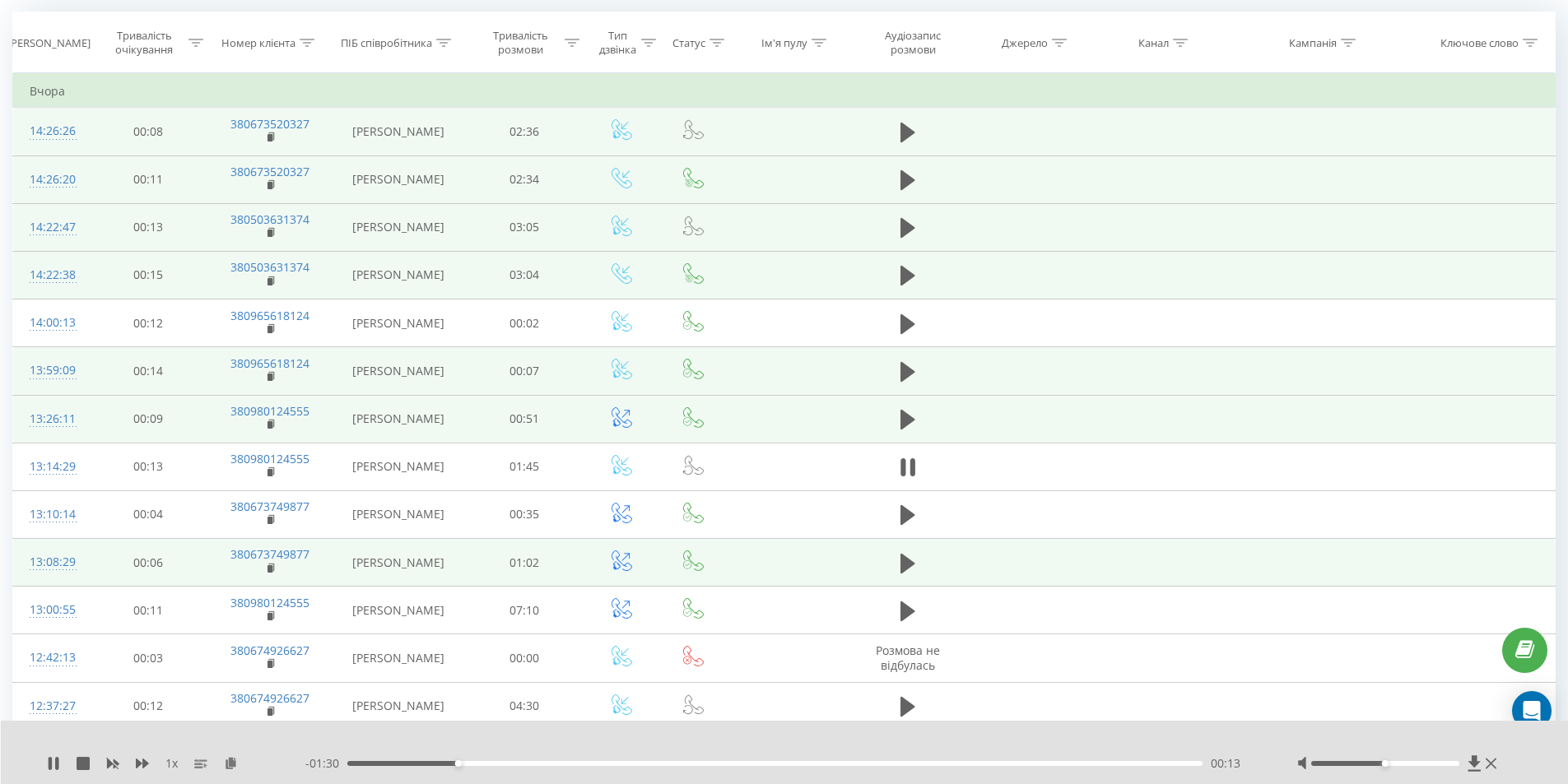
scroll to position [164, 0]
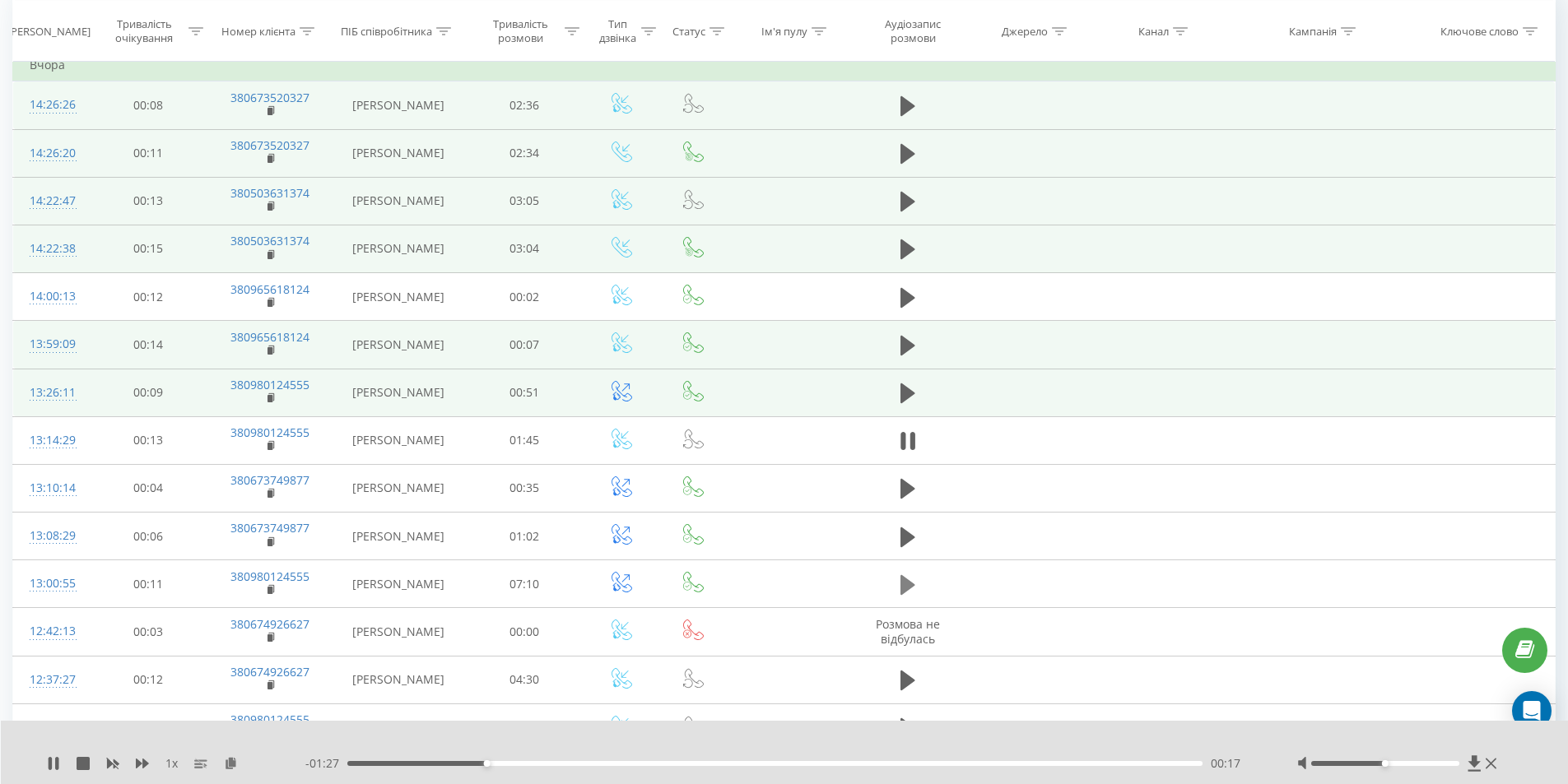
click at [900, 584] on icon at bounding box center [907, 586] width 15 height 23
click at [907, 592] on icon at bounding box center [907, 586] width 15 height 23
click at [909, 588] on icon at bounding box center [907, 586] width 15 height 20
drag, startPoint x: 784, startPoint y: 763, endPoint x: 301, endPoint y: 765, distance: 483.0
click at [301, 765] on div "1 x - 07:09 00:00 00:00" at bounding box center [773, 763] width 1454 height 16
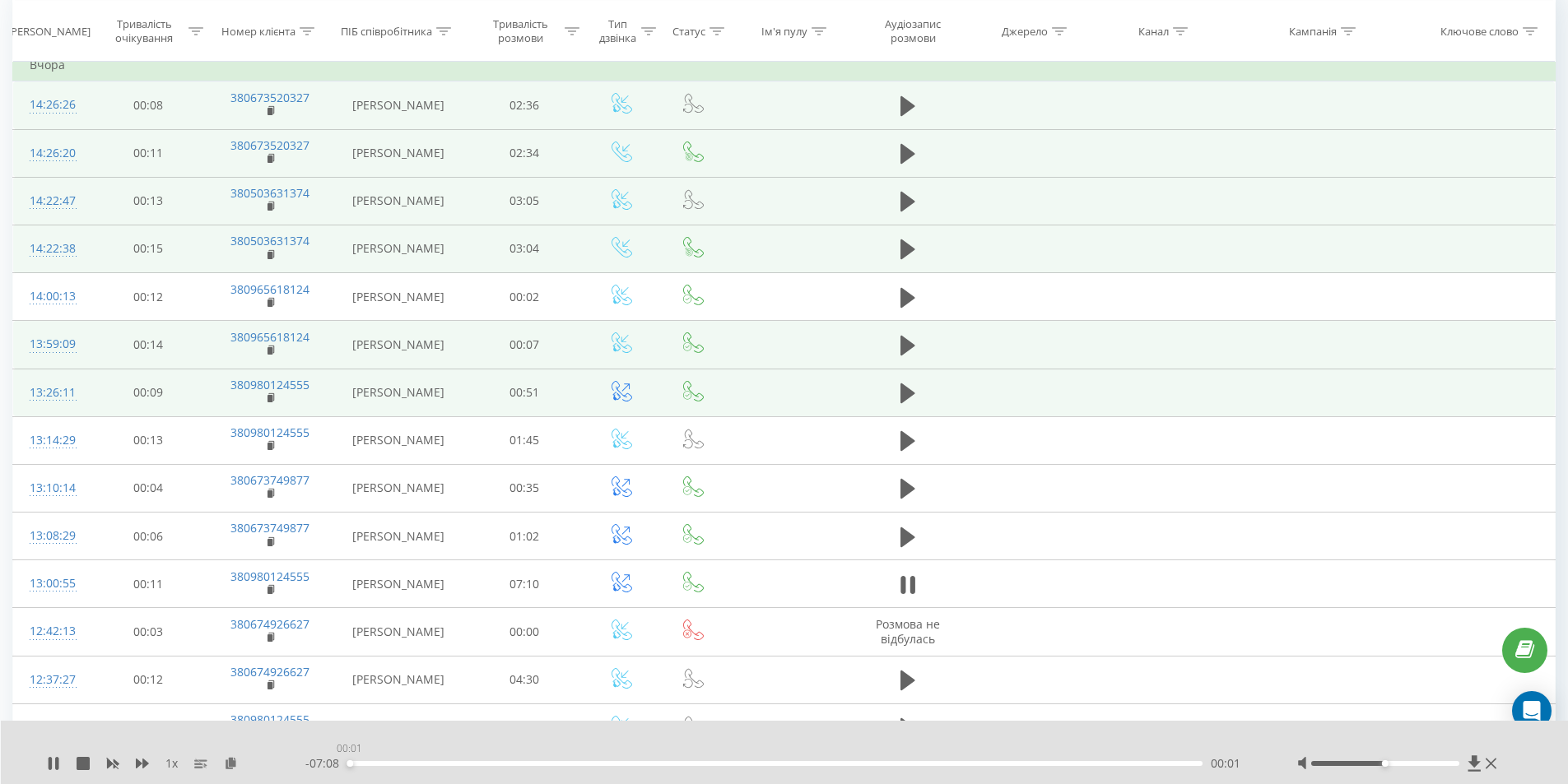
drag, startPoint x: 369, startPoint y: 763, endPoint x: 348, endPoint y: 765, distance: 21.1
click at [348, 765] on div "00:01" at bounding box center [350, 763] width 6 height 6
click at [900, 593] on icon at bounding box center [907, 586] width 15 height 23
click at [343, 761] on div "- 07:09 00:00 00:00" at bounding box center [780, 763] width 950 height 16
click at [909, 587] on icon at bounding box center [907, 586] width 15 height 20
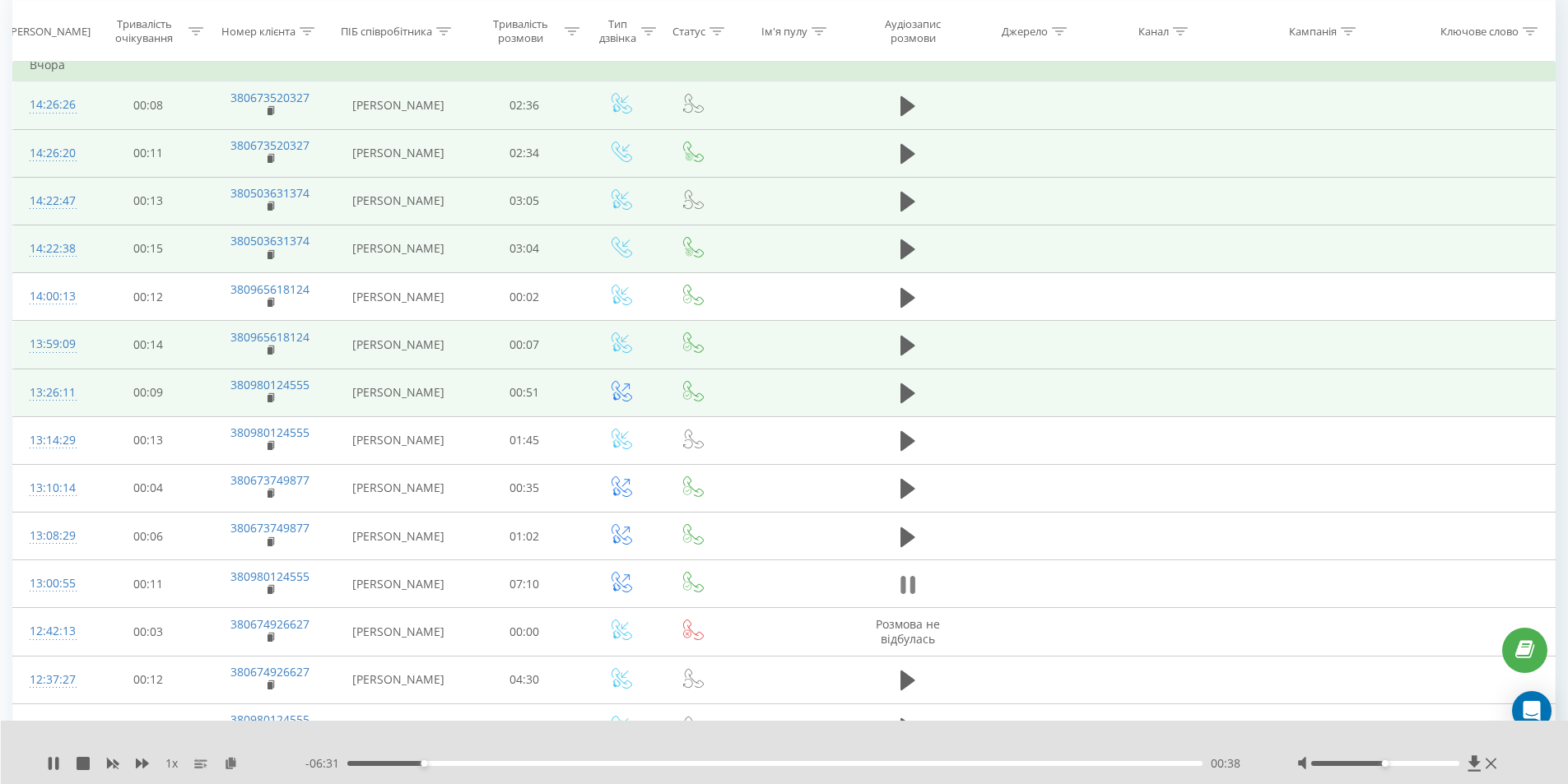
click at [909, 585] on icon at bounding box center [907, 586] width 15 height 23
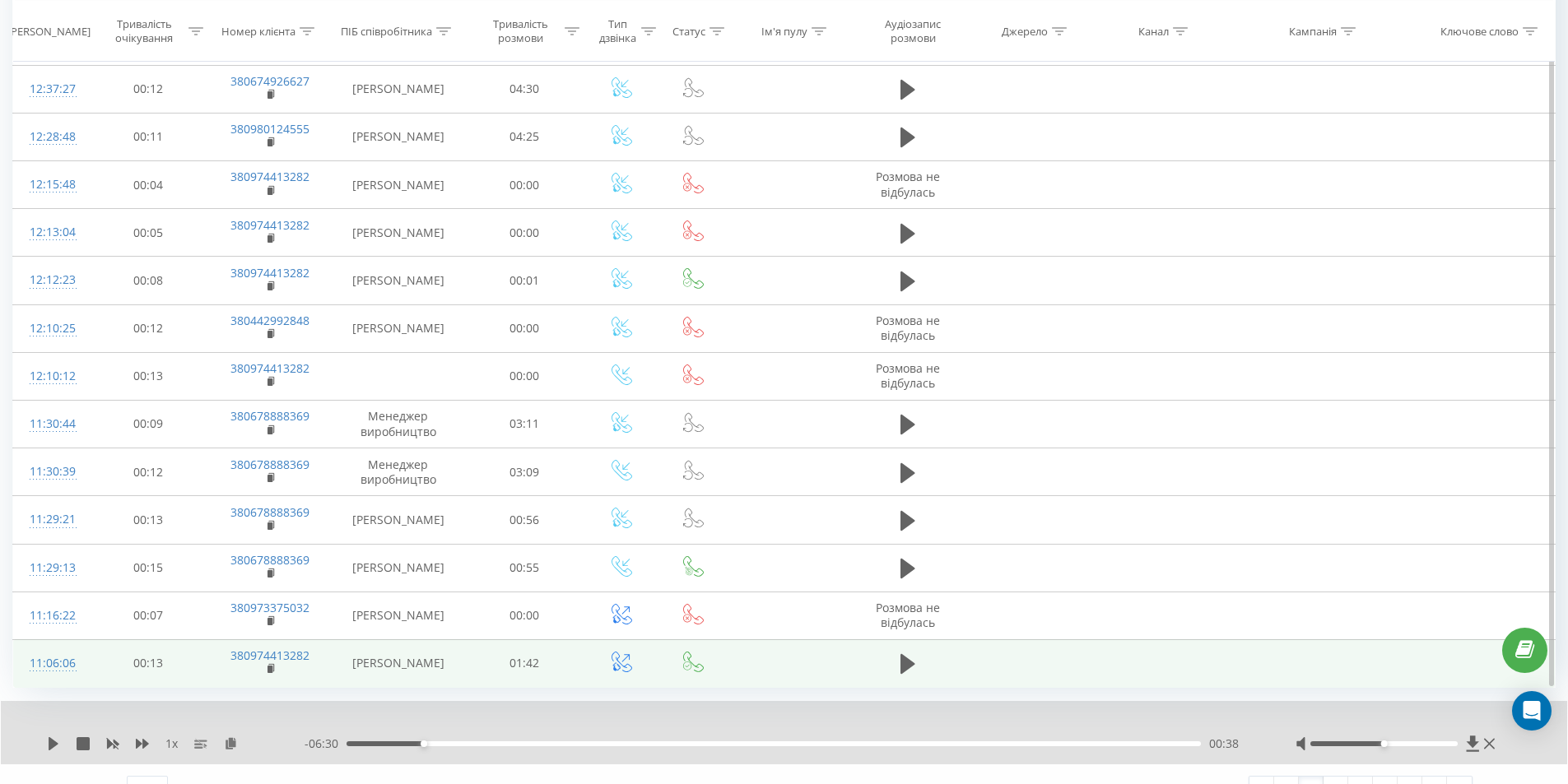
scroll to position [784, 0]
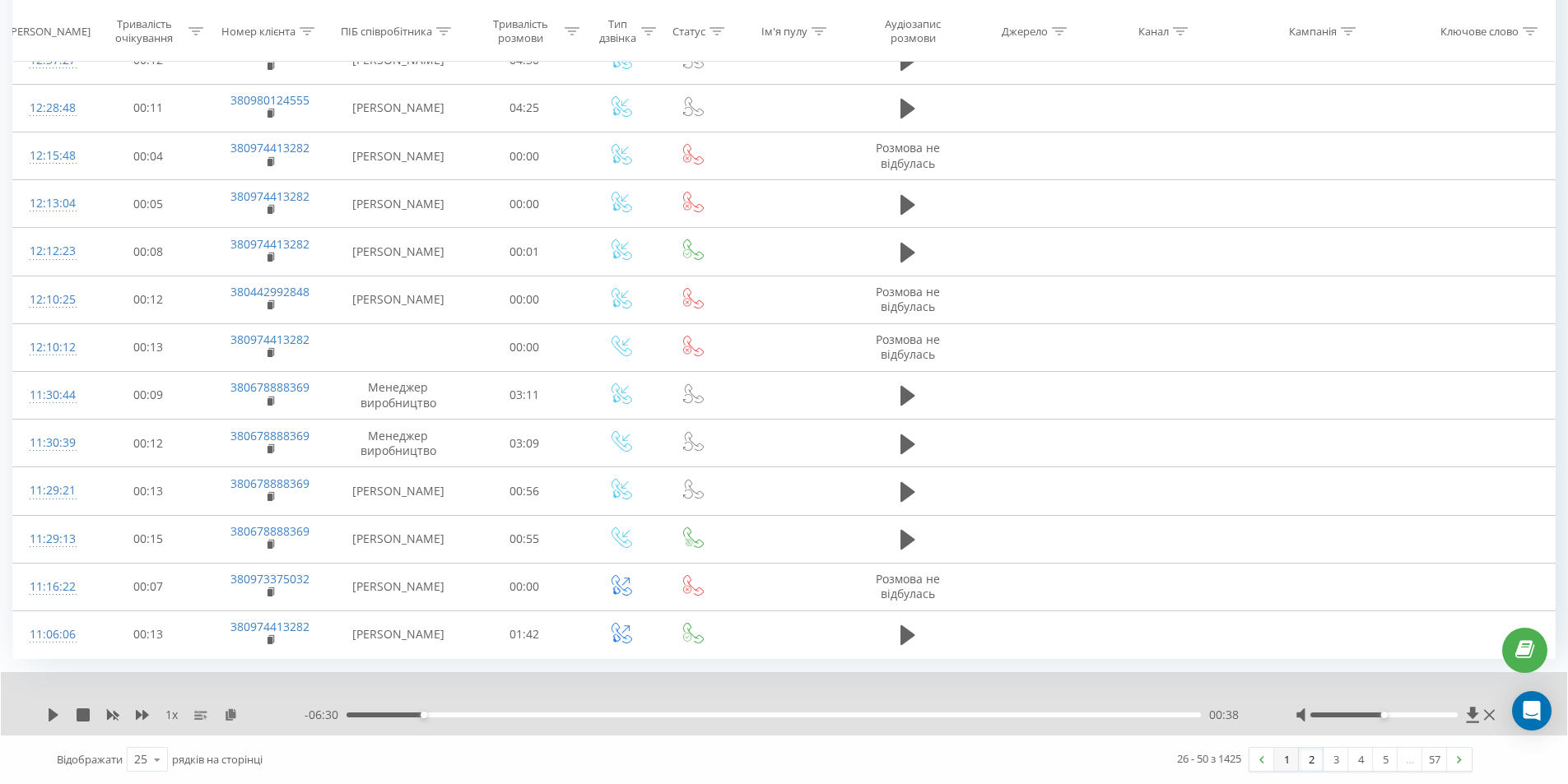
click at [1290, 765] on link "1" at bounding box center [1286, 760] width 25 height 23
